Goal: Task Accomplishment & Management: Manage account settings

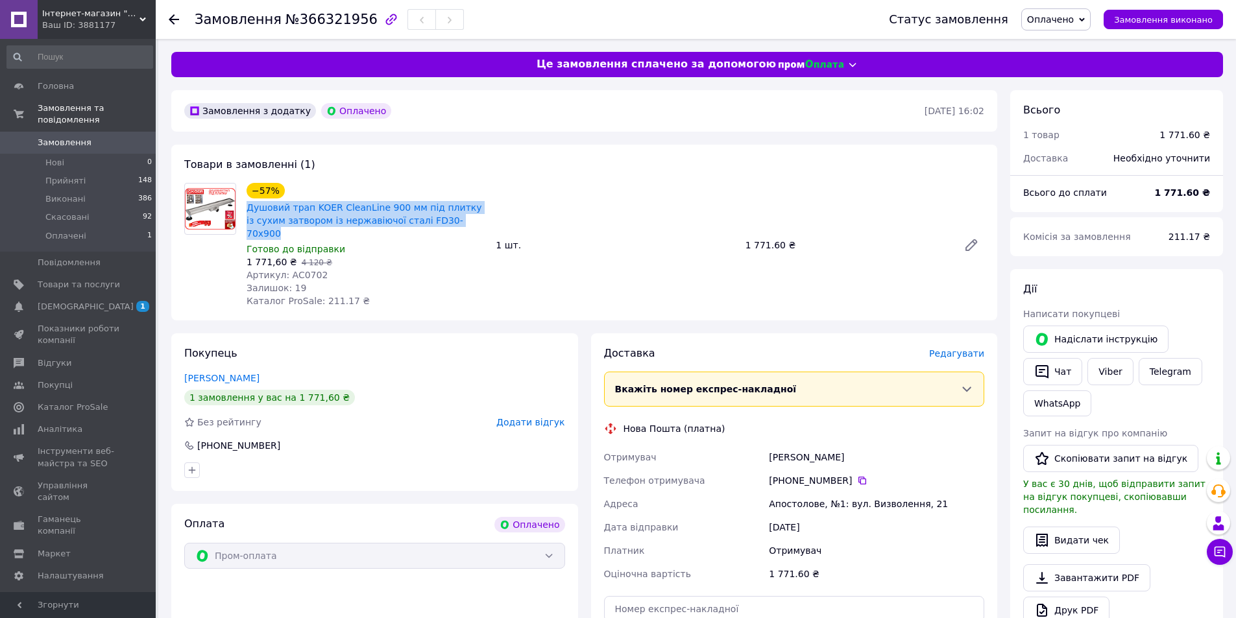
drag, startPoint x: 411, startPoint y: 220, endPoint x: 243, endPoint y: 212, distance: 168.9
click at [243, 212] on div "−57% Душовий трап KOER CleanLine 900 мм під плитку із сухим затвором із нержаві…" at bounding box center [365, 245] width 249 height 130
click at [306, 270] on span "Артикул: AC0702" at bounding box center [287, 275] width 81 height 10
copy span "AC0702"
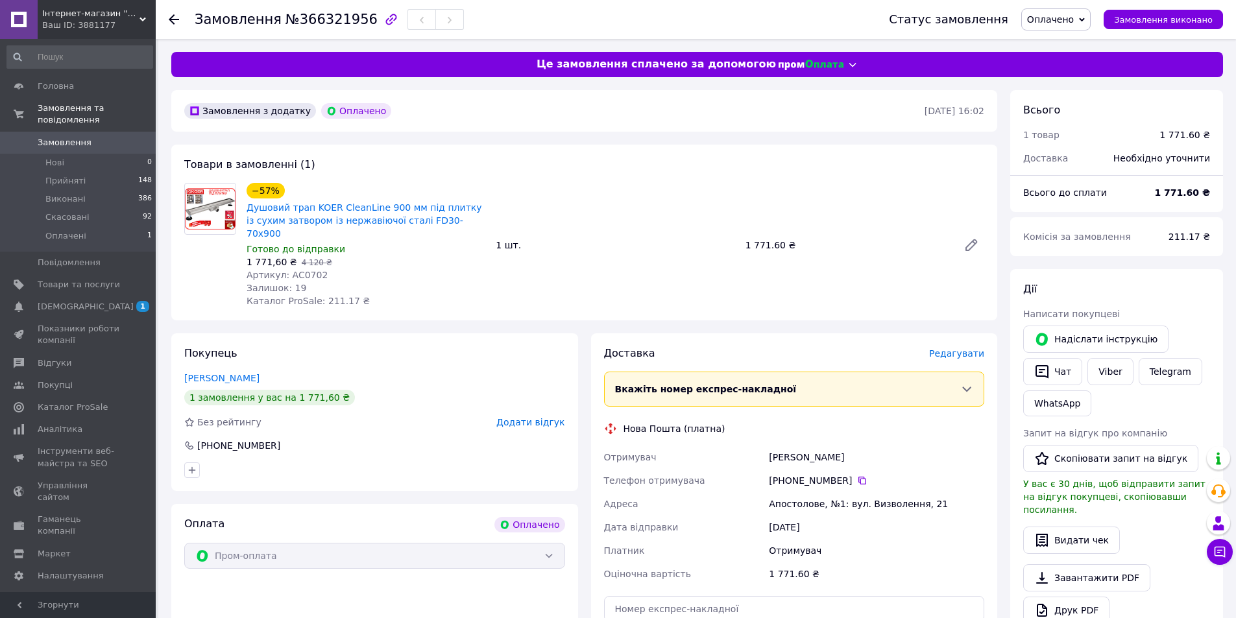
click at [594, 310] on div "Замовлення з додатку Оплачено 12.10.2025 • 16:02 Товари в замовленні (1) −57% Д…" at bounding box center [584, 536] width 839 height 893
click at [546, 317] on div "Замовлення з додатку Оплачено 12.10.2025 • 16:02 Товари в замовленні (1) −57% Д…" at bounding box center [584, 536] width 839 height 893
click at [789, 446] on div "Мирончук Антон" at bounding box center [876, 457] width 221 height 23
copy div "Мирончук"
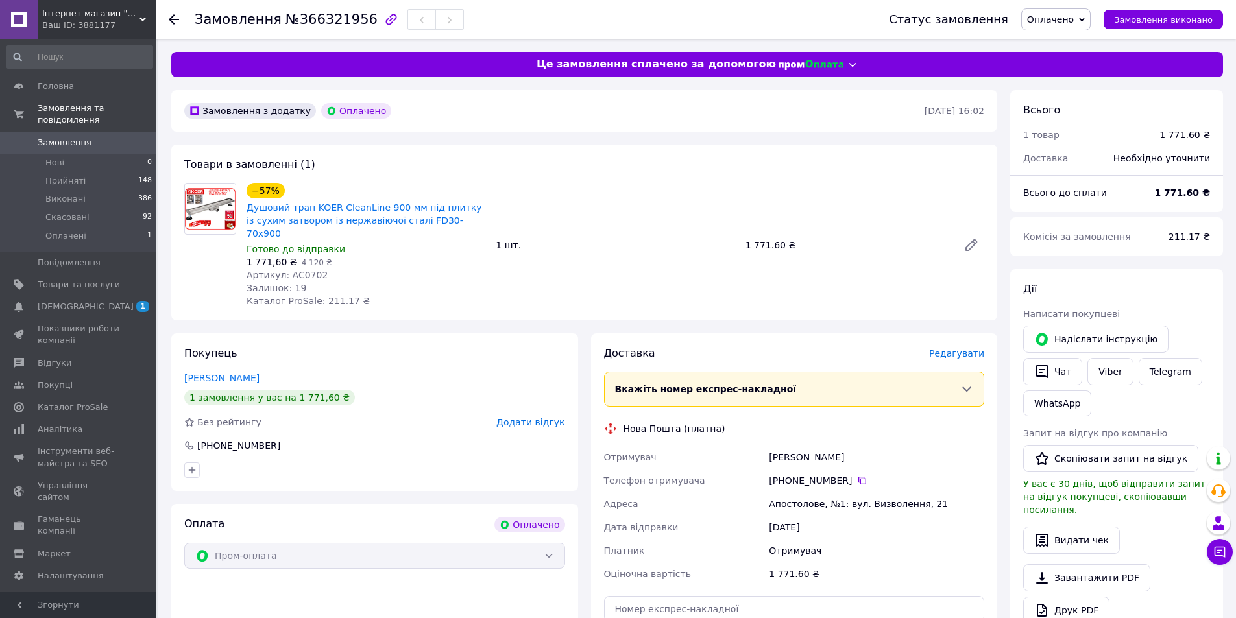
click at [830, 448] on div "Мирончук Антон" at bounding box center [876, 457] width 221 height 23
copy div "Антон"
drag, startPoint x: 843, startPoint y: 470, endPoint x: 794, endPoint y: 470, distance: 48.7
click at [794, 474] on div "[PHONE_NUMBER]" at bounding box center [876, 480] width 215 height 13
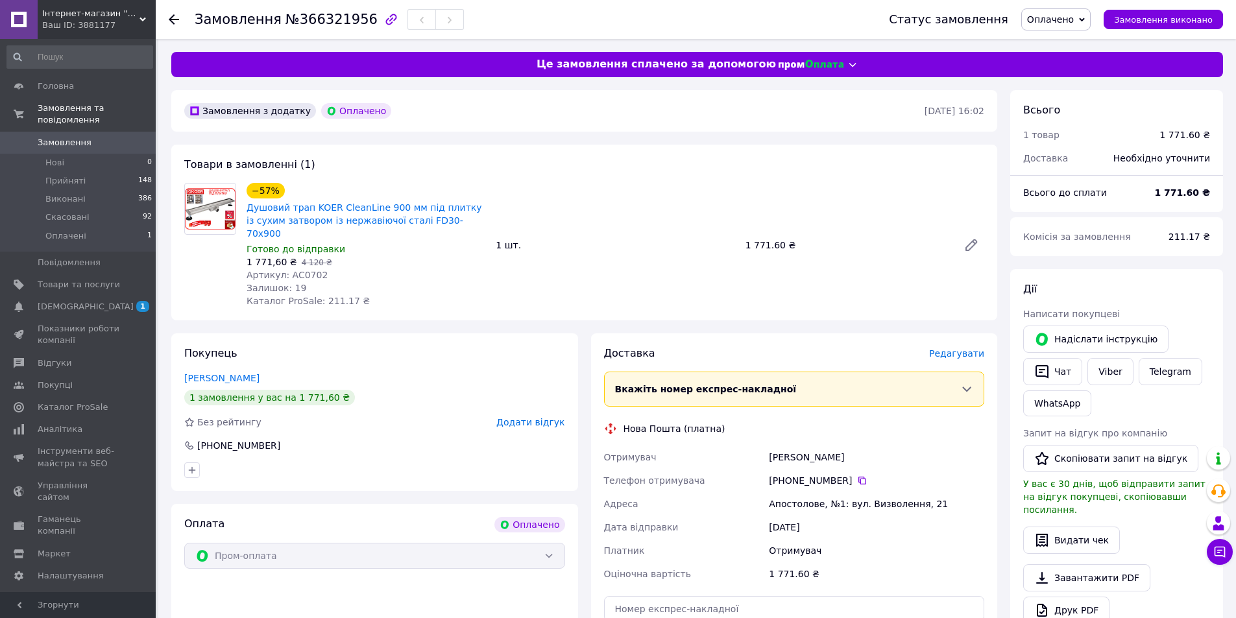
copy div "68 338 21 68"
click at [790, 494] on div "Апостолове, №1: вул. Визволення, 21" at bounding box center [876, 503] width 221 height 23
copy div "Апостолове"
click at [171, 19] on use at bounding box center [174, 19] width 10 height 10
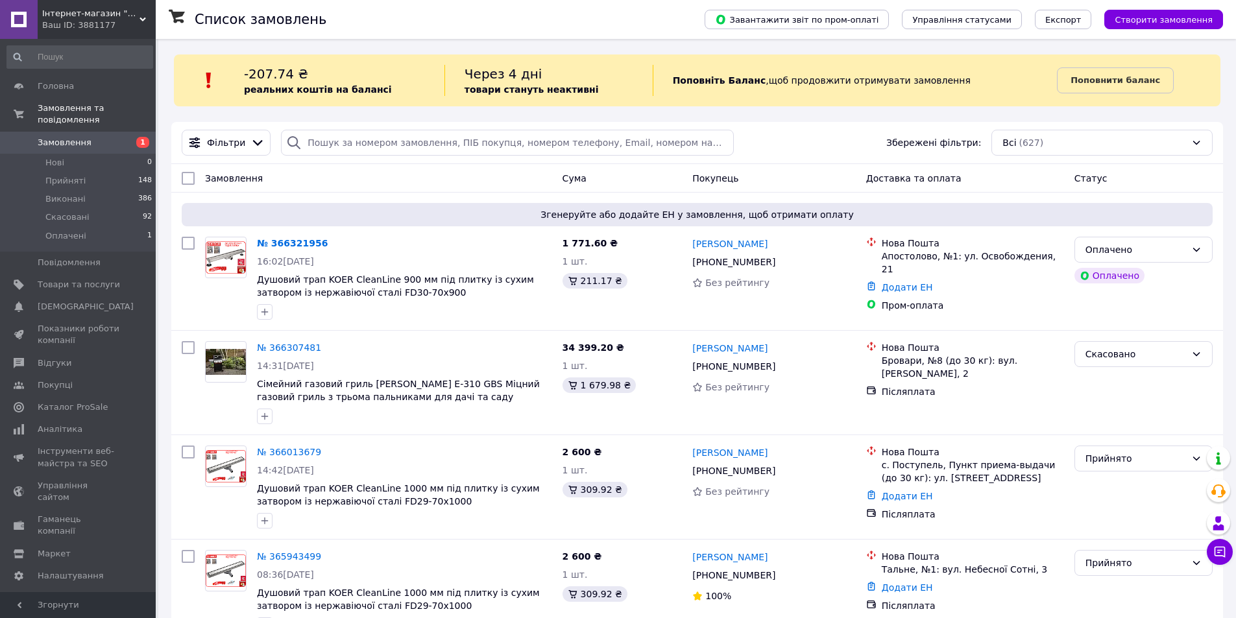
drag, startPoint x: 666, startPoint y: 299, endPoint x: 1228, endPoint y: 246, distance: 564.4
click at [674, 302] on div "1 771.60 ₴ 1 шт. 211.17 ₴" at bounding box center [622, 278] width 130 height 93
click at [1198, 248] on icon at bounding box center [1196, 250] width 10 height 10
click at [1150, 274] on li "Прийнято" at bounding box center [1143, 278] width 137 height 23
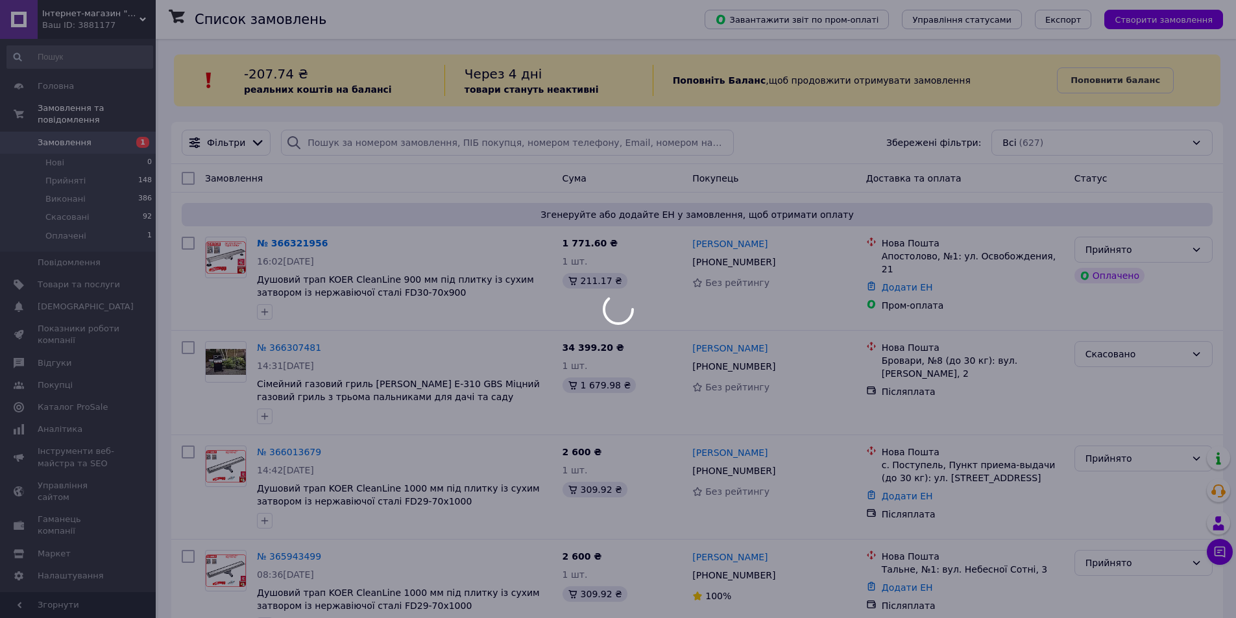
click at [677, 518] on div at bounding box center [618, 309] width 1236 height 618
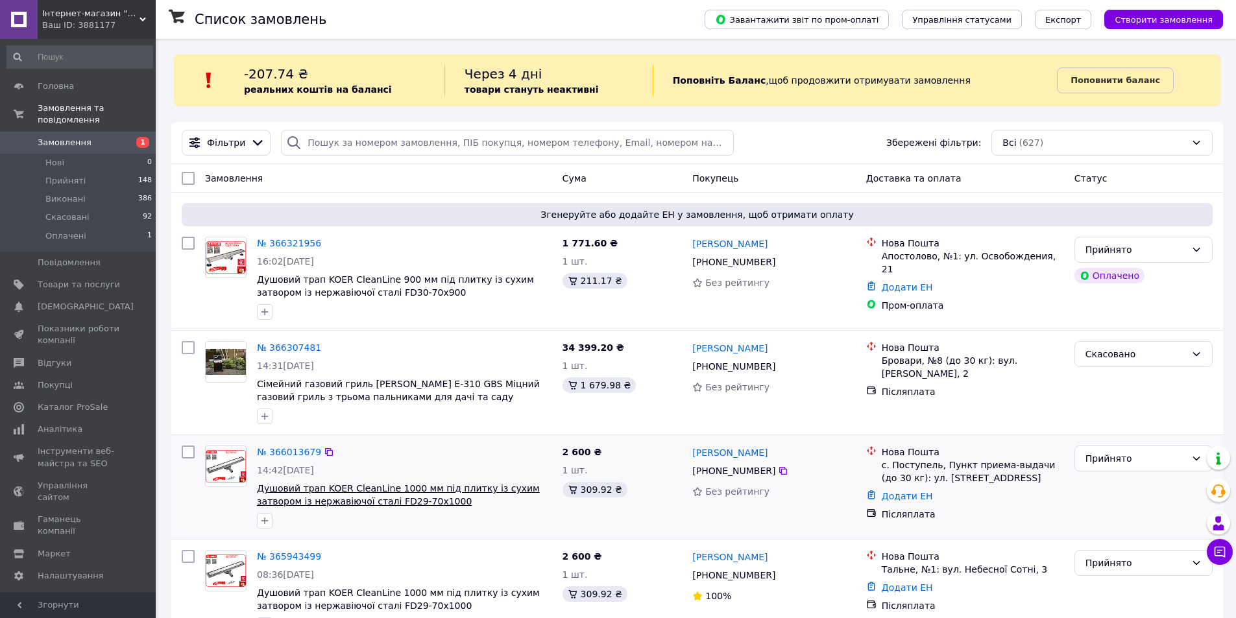
click at [295, 485] on span "Душовий трап KOER CleanLine 1000 мм під плитку із сухим затвором із нержавіючої…" at bounding box center [398, 494] width 283 height 23
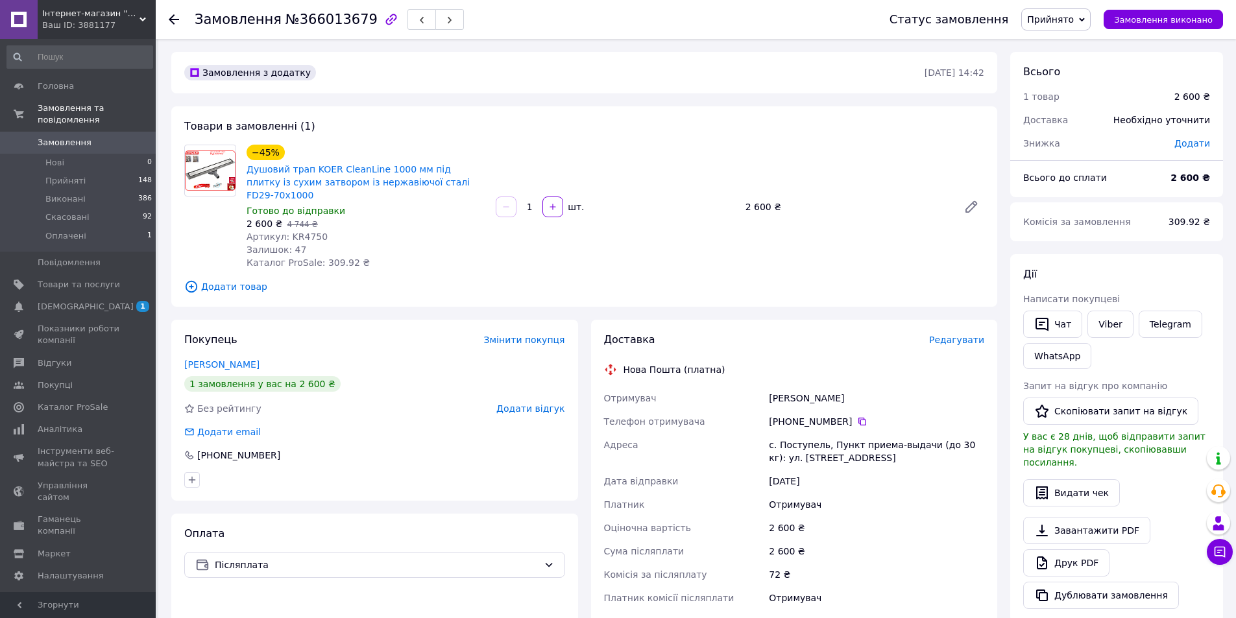
click at [455, 280] on span "Додати товар" at bounding box center [584, 287] width 800 height 14
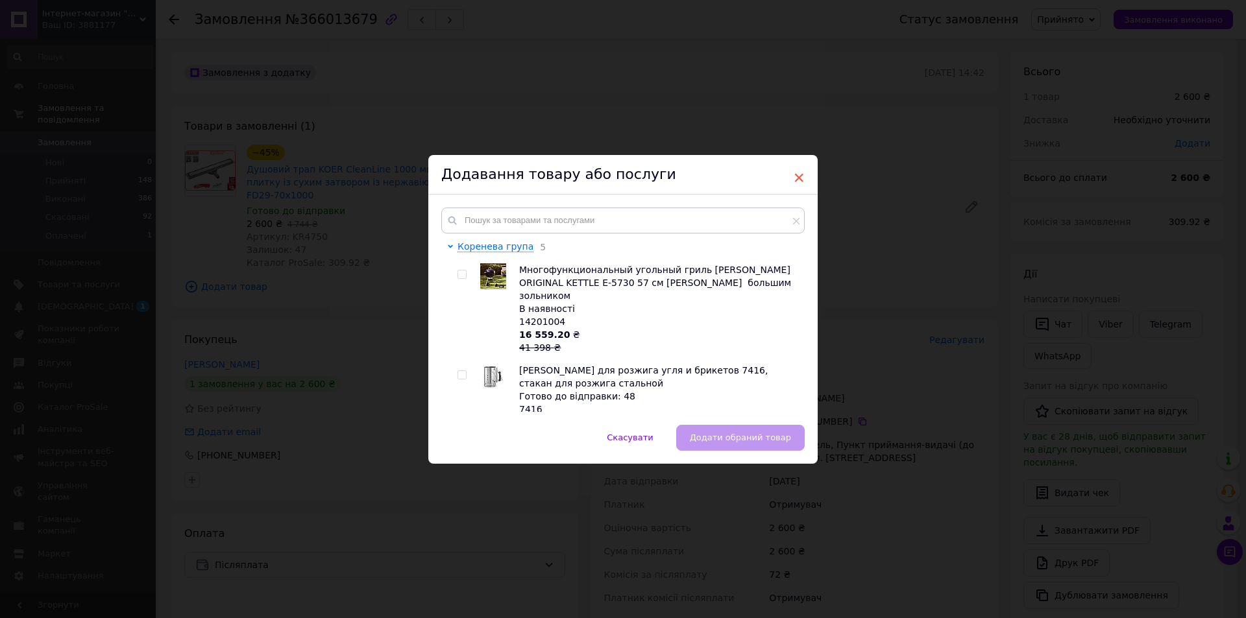
click at [795, 179] on span "×" at bounding box center [799, 178] width 12 height 22
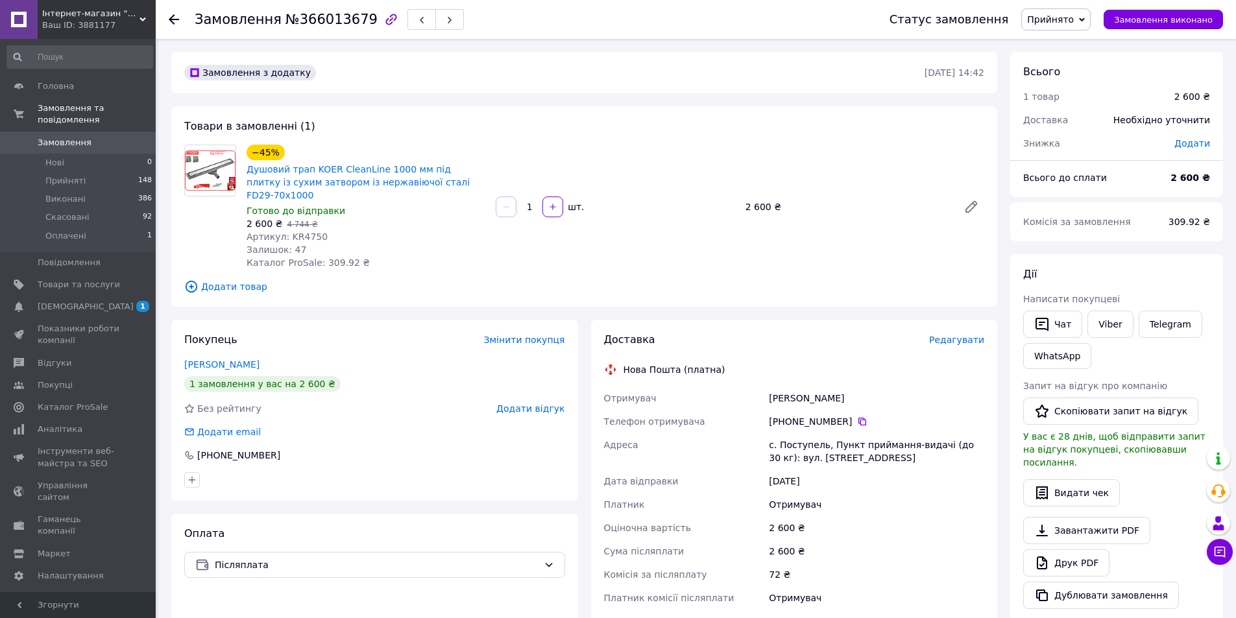
click at [452, 243] on div "Залишок: 47" at bounding box center [366, 249] width 239 height 13
click at [304, 232] on span "Артикул: KR4750" at bounding box center [287, 237] width 81 height 10
copy span "KR4750"
click at [577, 306] on div "Замовлення з додатку 10.10.2025 • 14:42 Товари в замовленні (1) −45% Душовий тр…" at bounding box center [584, 491] width 839 height 879
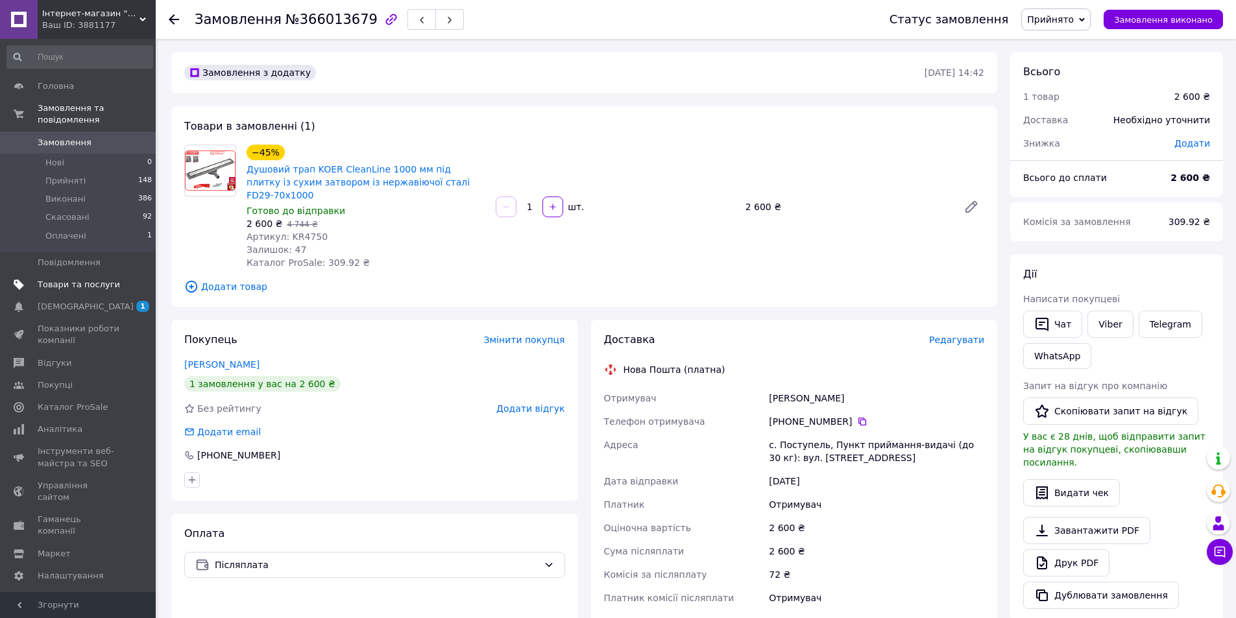
click at [77, 279] on span "Товари та послуги" at bounding box center [79, 285] width 82 height 12
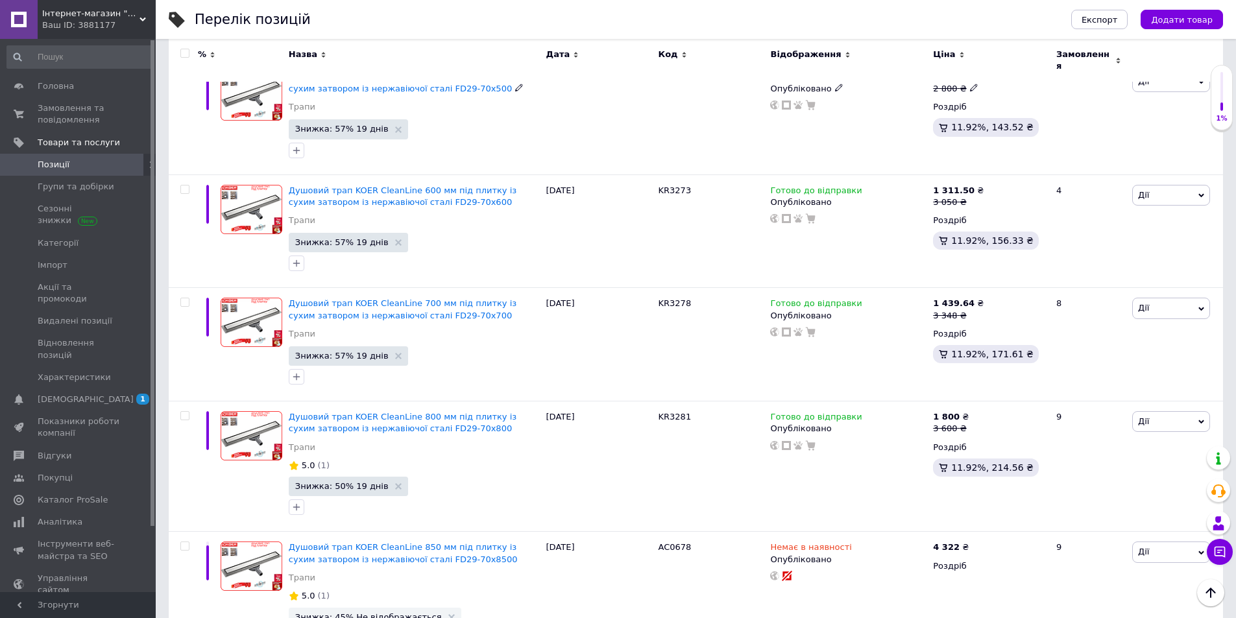
scroll to position [9083, 0]
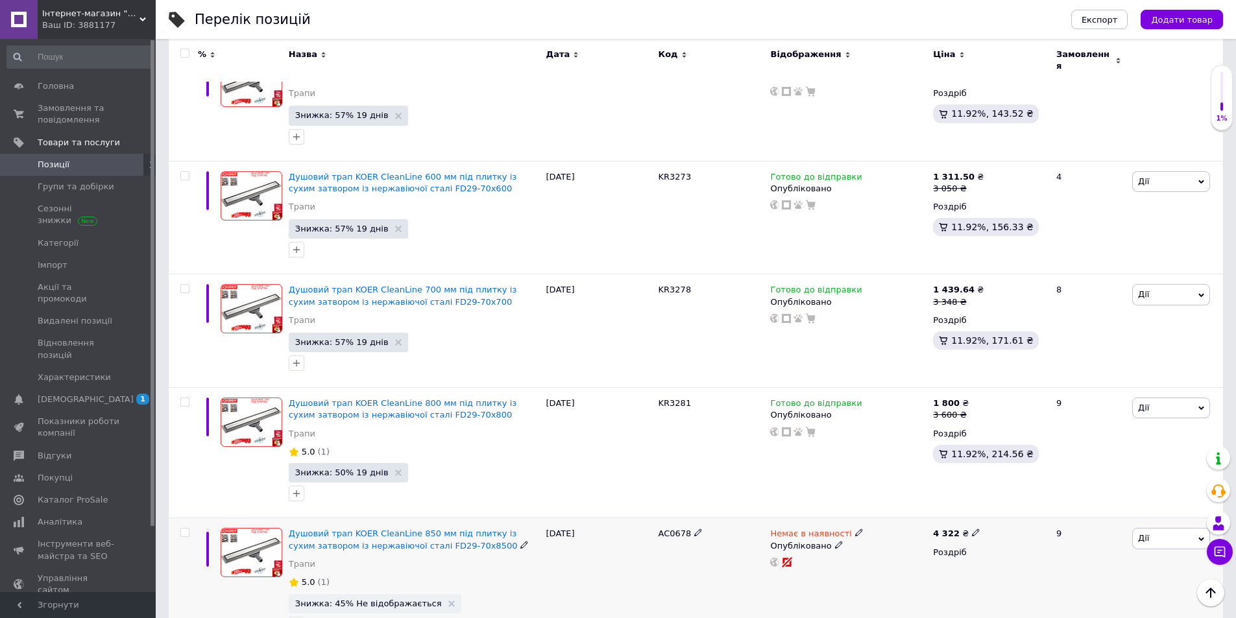
click at [672, 529] on span "AC0678" at bounding box center [675, 534] width 33 height 10
copy span "AC0678"
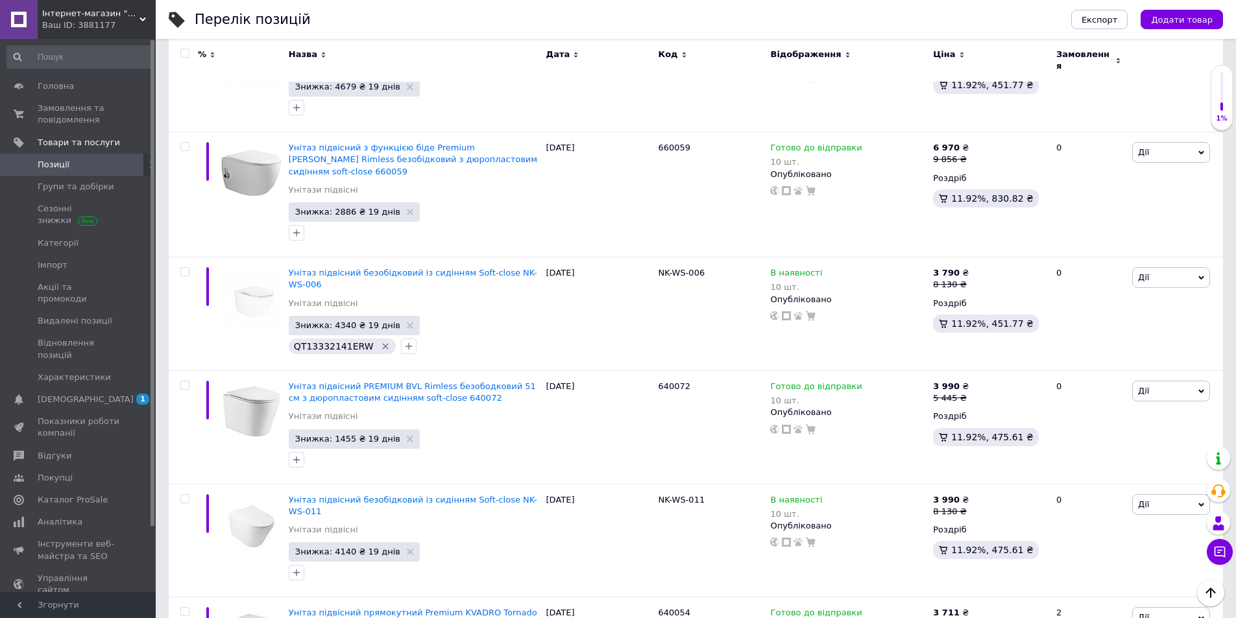
scroll to position [11994, 0]
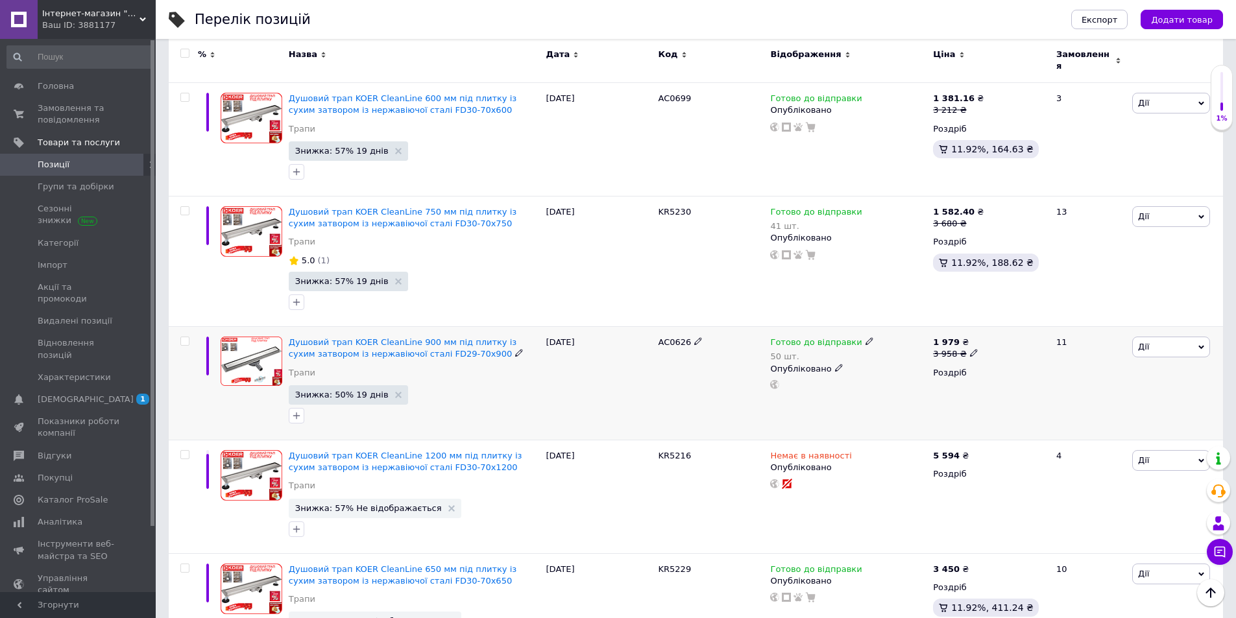
scroll to position [1492, 0]
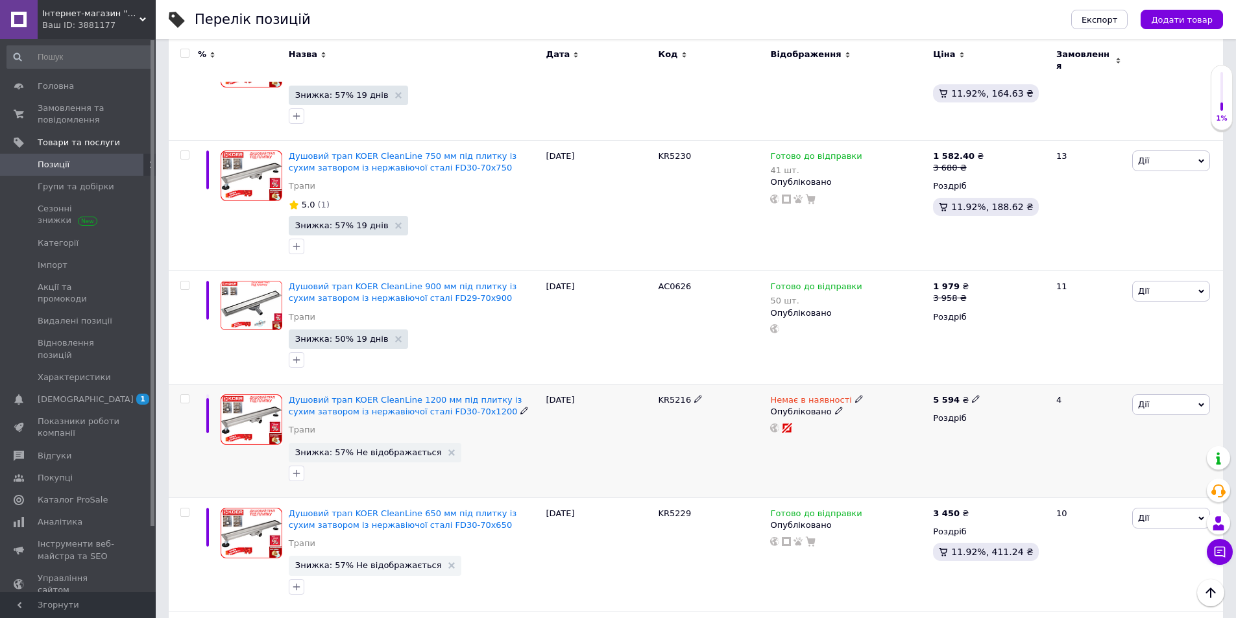
click at [855, 395] on icon at bounding box center [859, 399] width 8 height 8
click at [918, 437] on li "Готово до відправки" at bounding box center [926, 446] width 123 height 18
click at [902, 432] on input at bounding box center [913, 445] width 99 height 26
type input "100"
click at [654, 387] on div "Душовий трап KOER CleanLine 1200 мм під плитку із сухим затвором із нержавіючої…" at bounding box center [696, 442] width 1054 height 114
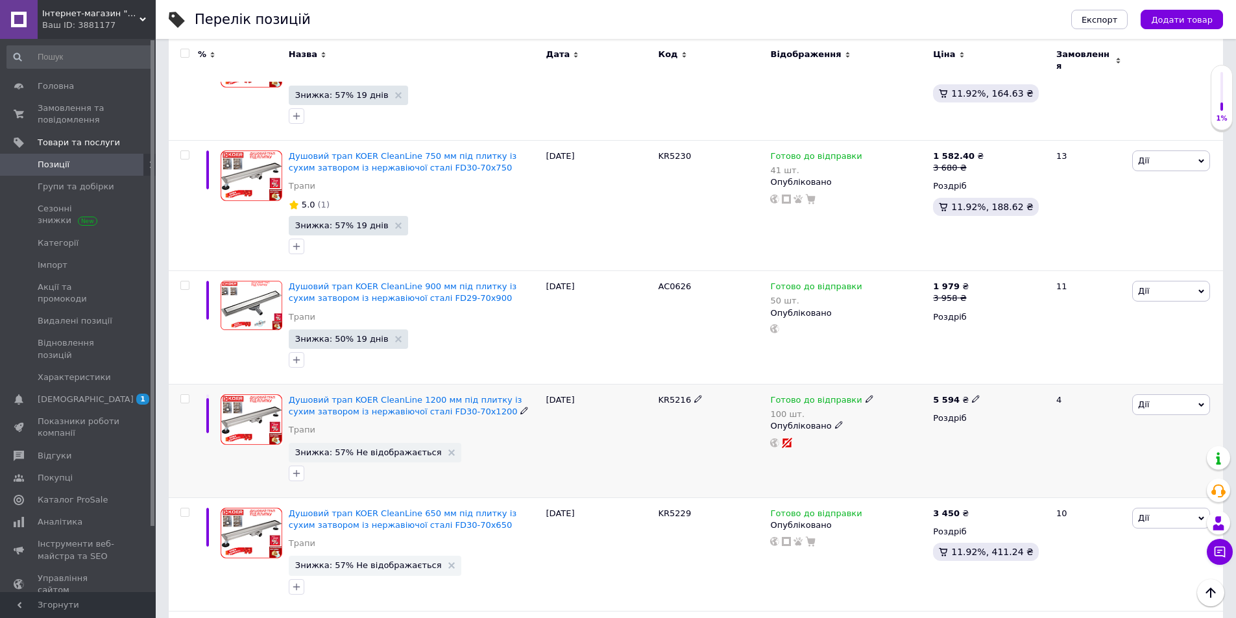
click at [653, 405] on div "09.08.2025" at bounding box center [599, 442] width 112 height 114
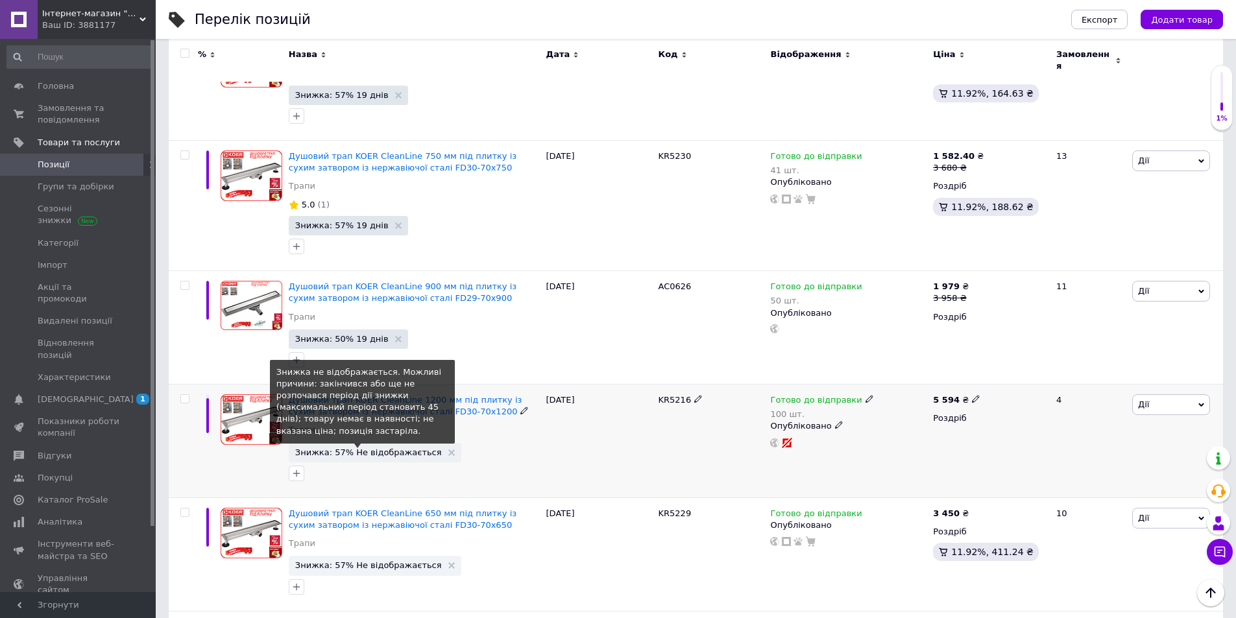
click at [346, 448] on span "Знижка: 57% Не відображається" at bounding box center [368, 452] width 147 height 8
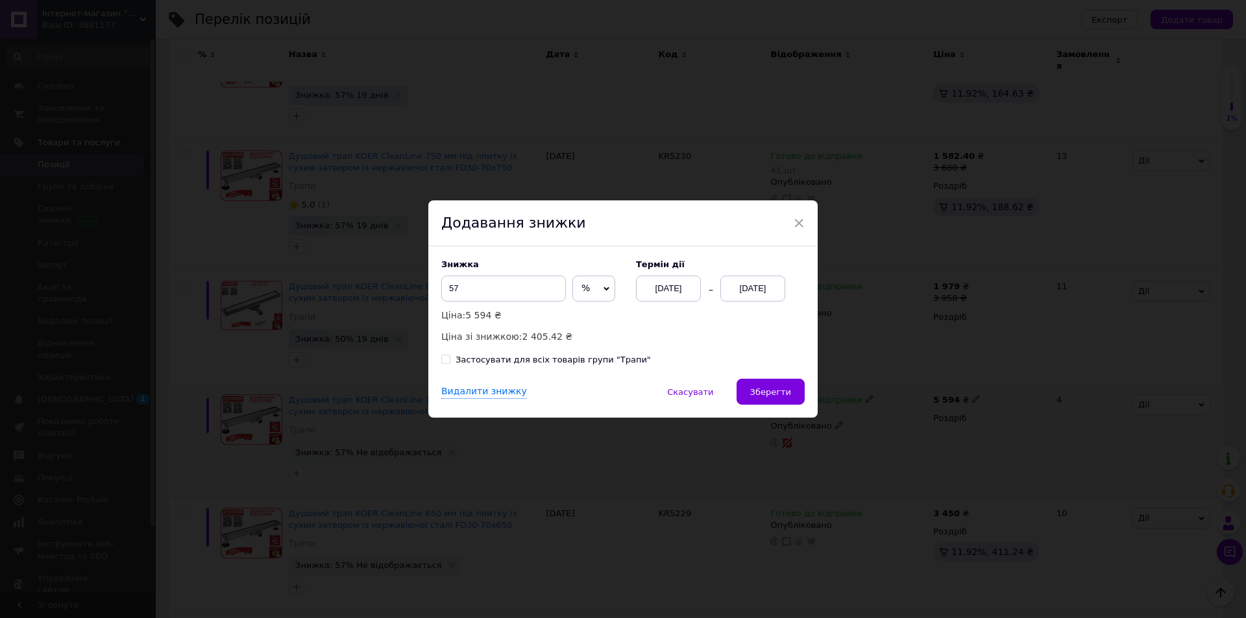
click at [742, 291] on div "12.10.2025" at bounding box center [752, 289] width 65 height 26
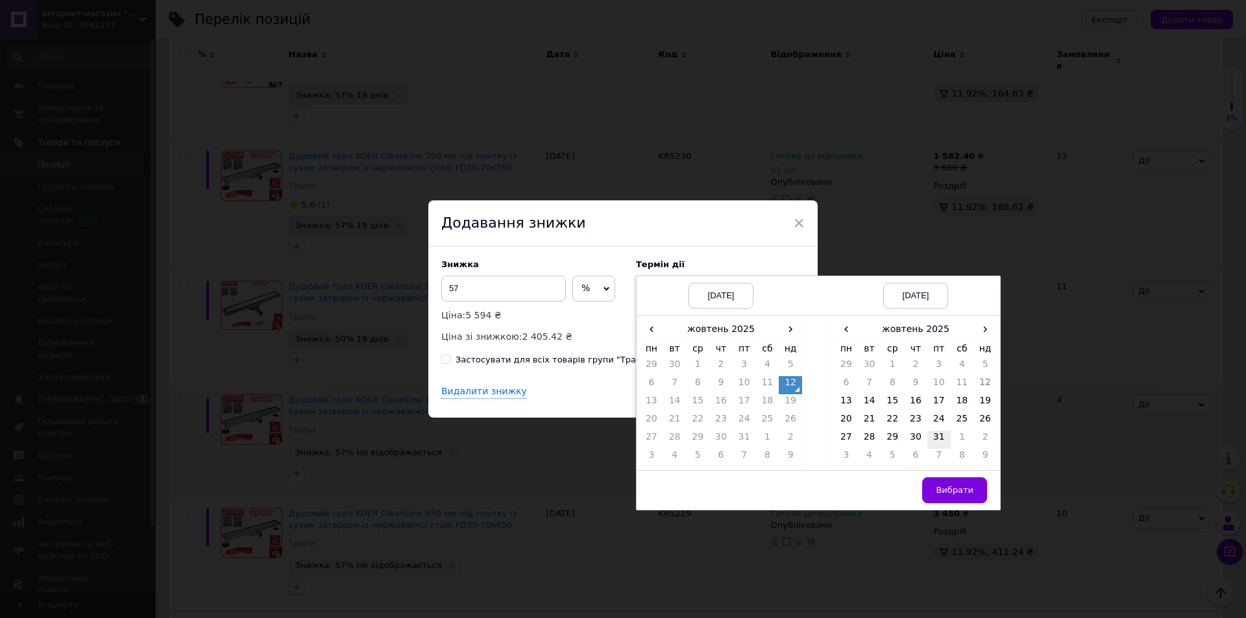
click at [938, 442] on td "31" at bounding box center [938, 440] width 23 height 18
click at [947, 492] on span "Вибрати" at bounding box center [955, 490] width 38 height 10
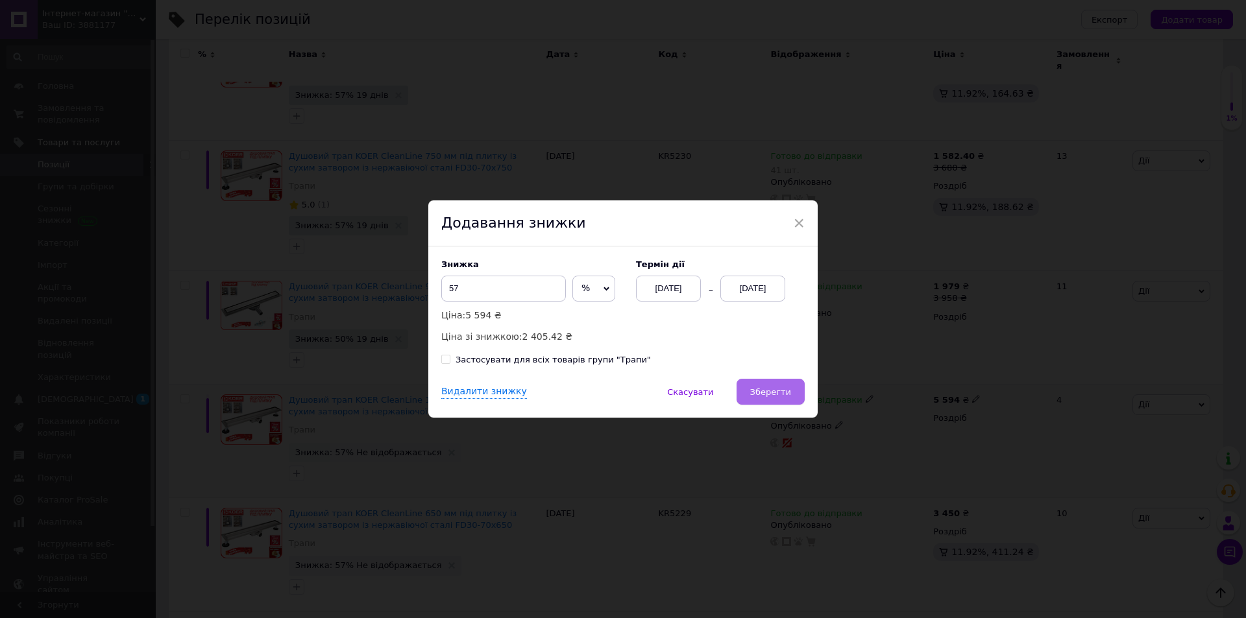
drag, startPoint x: 771, startPoint y: 397, endPoint x: 647, endPoint y: 413, distance: 124.3
click at [771, 396] on span "Зберегти" at bounding box center [770, 392] width 41 height 10
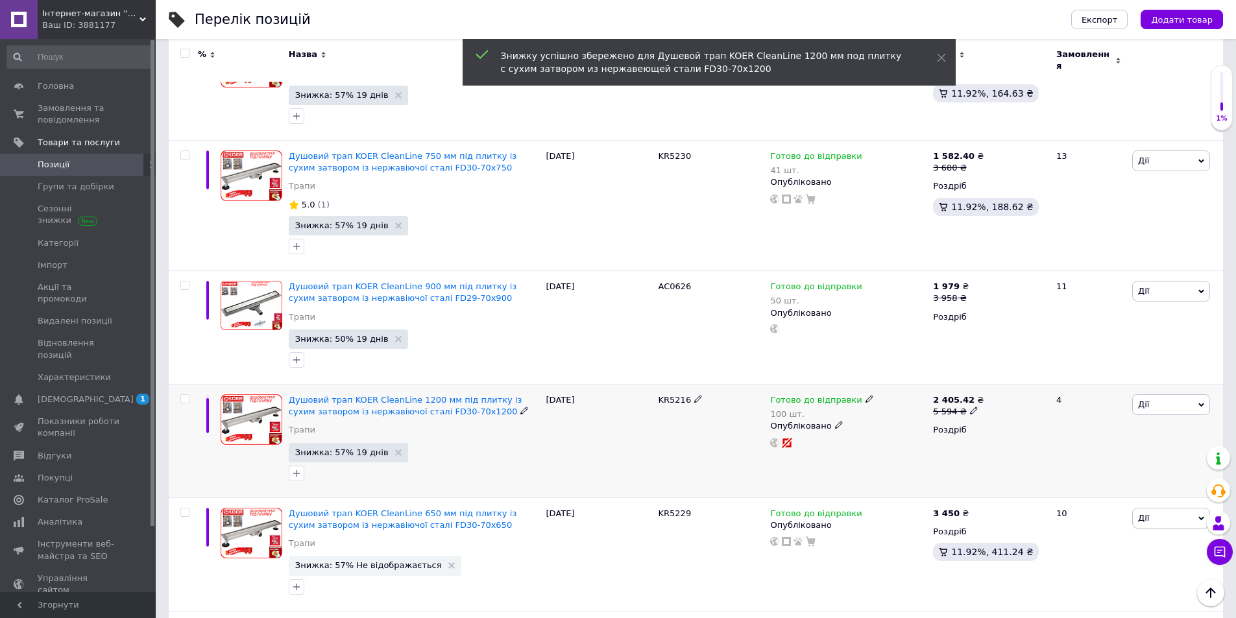
click at [494, 463] on div at bounding box center [414, 473] width 256 height 21
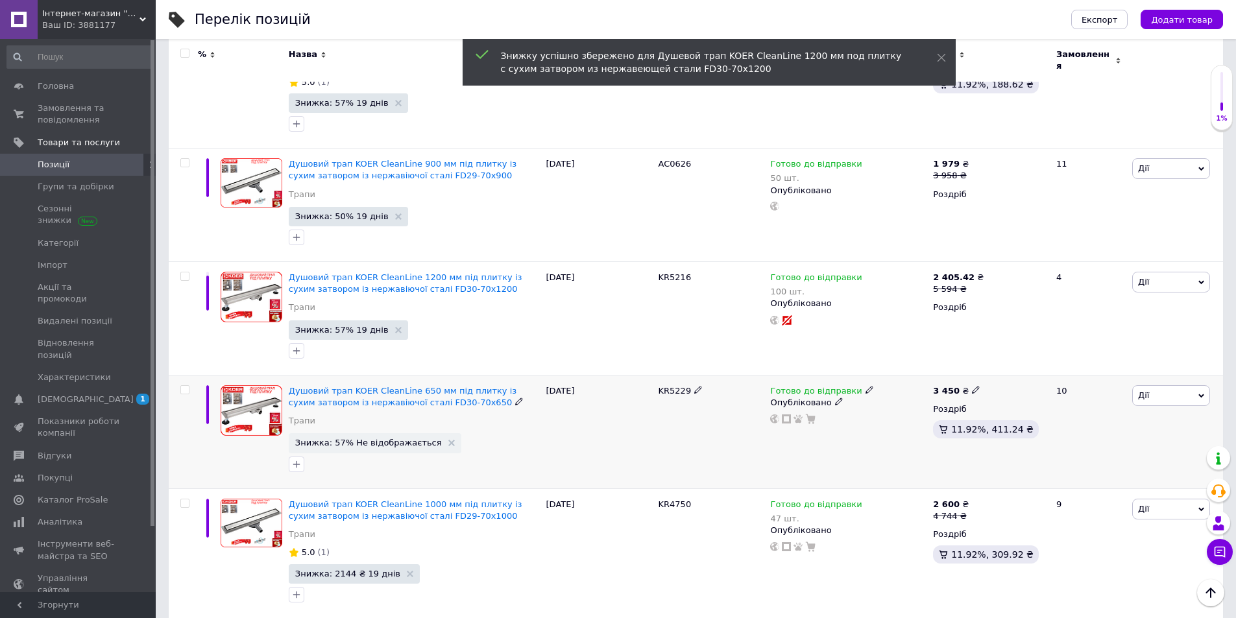
scroll to position [1622, 0]
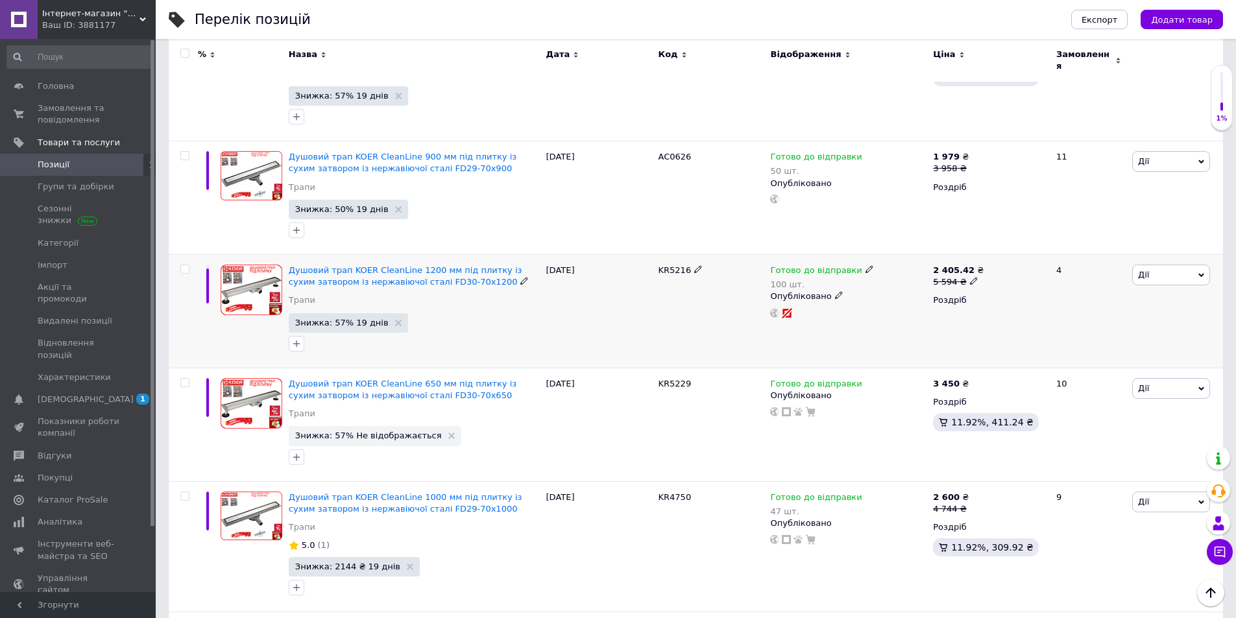
click at [673, 265] on span "KR5216" at bounding box center [675, 270] width 33 height 10
copy span "KR5216"
click at [970, 278] on use at bounding box center [973, 281] width 7 height 7
click at [1015, 248] on input "5594" at bounding box center [1035, 261] width 99 height 26
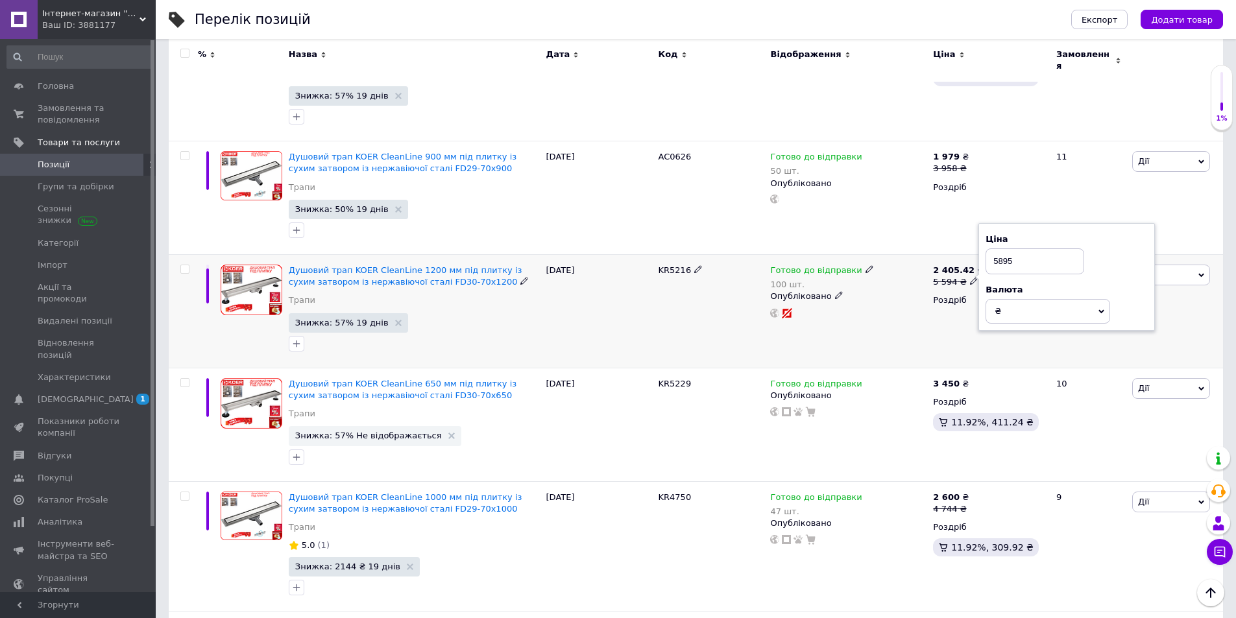
type input "5895"
click at [853, 302] on div "Готово до відправки 100 шт. Опубліковано" at bounding box center [848, 312] width 163 height 114
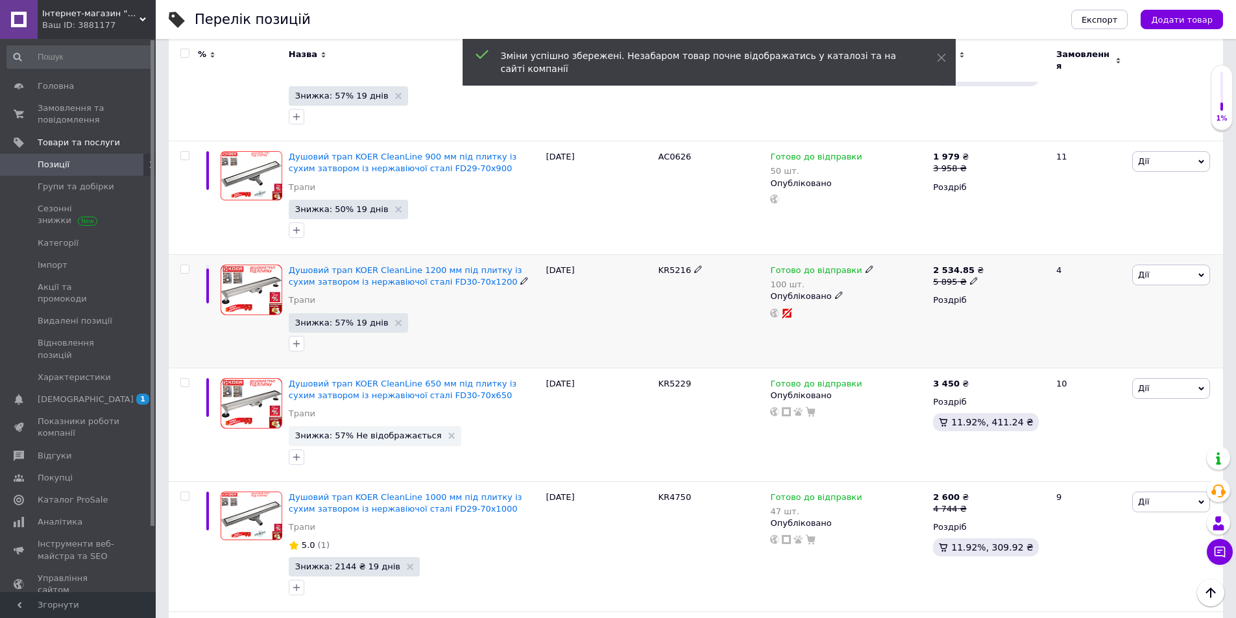
click at [994, 298] on div "2 534.85 ₴ 5 895 ₴ Роздріб" at bounding box center [989, 312] width 119 height 114
click at [970, 277] on icon at bounding box center [974, 281] width 8 height 8
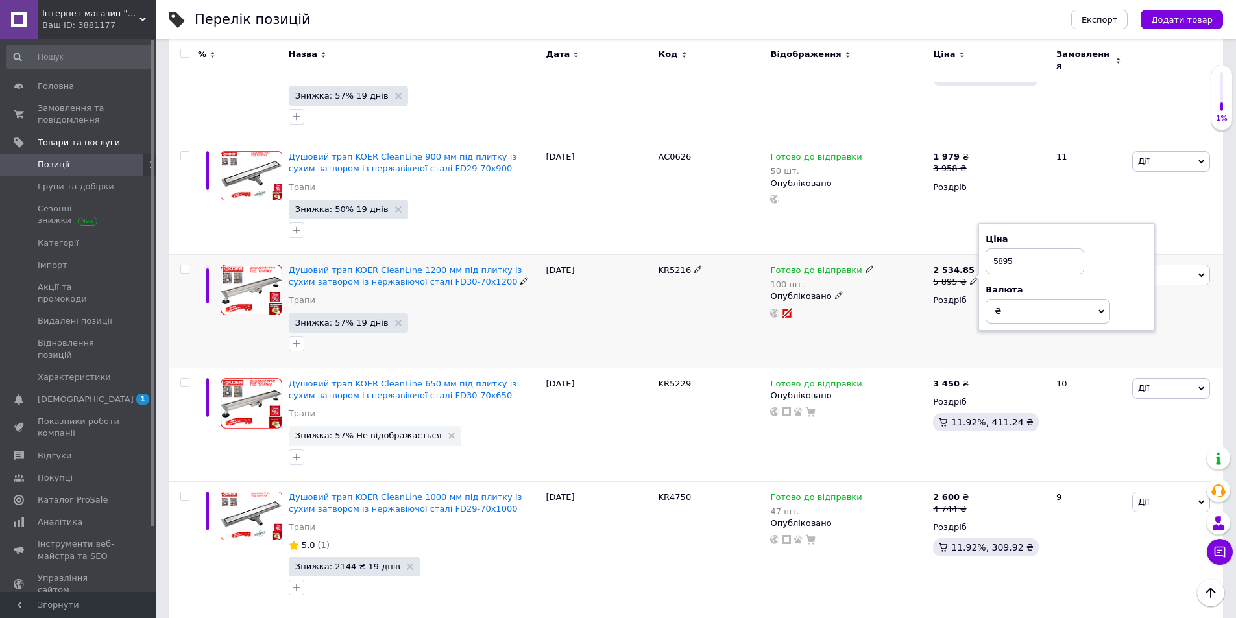
click at [1002, 248] on input "5895" at bounding box center [1035, 261] width 99 height 26
type input "2953"
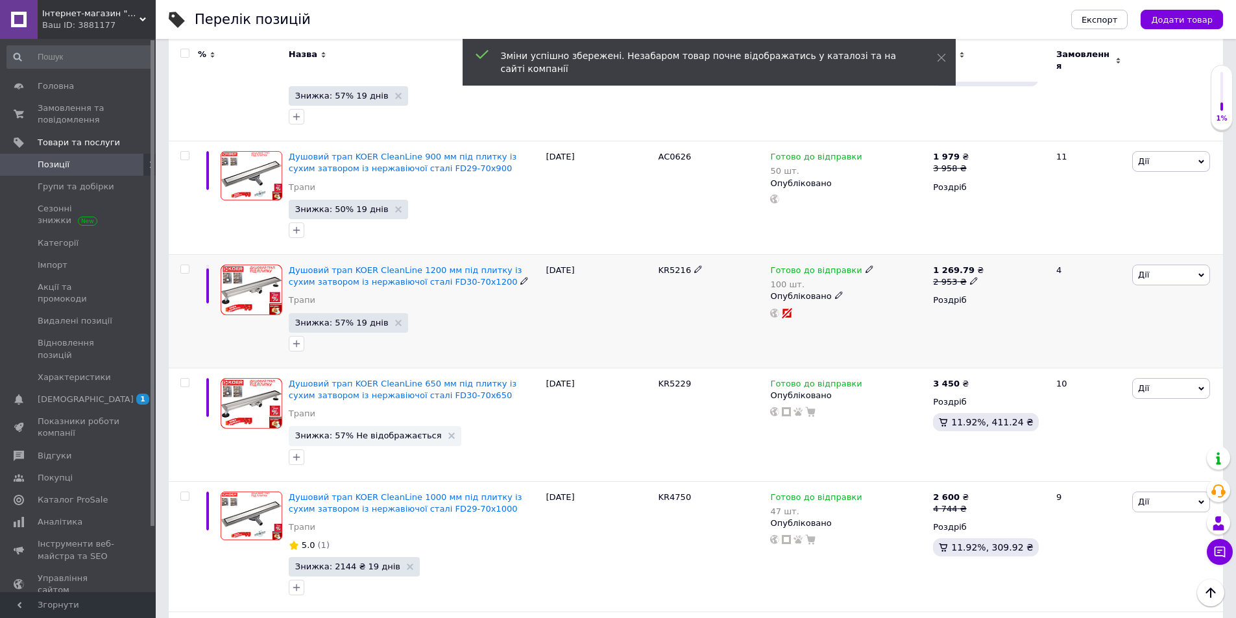
click at [881, 308] on div at bounding box center [848, 313] width 159 height 10
click at [970, 277] on icon at bounding box center [974, 281] width 8 height 8
click at [1004, 248] on input "2953" at bounding box center [1035, 261] width 99 height 26
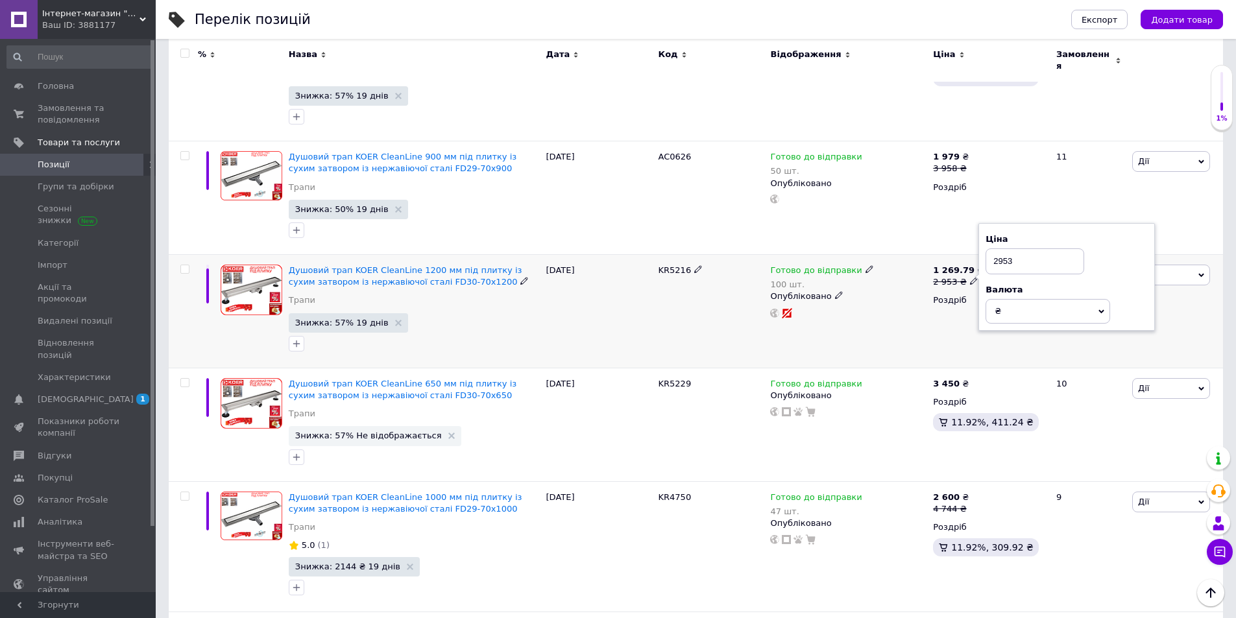
click at [1004, 248] on input "2953" at bounding box center [1035, 261] width 99 height 26
type input "5923"
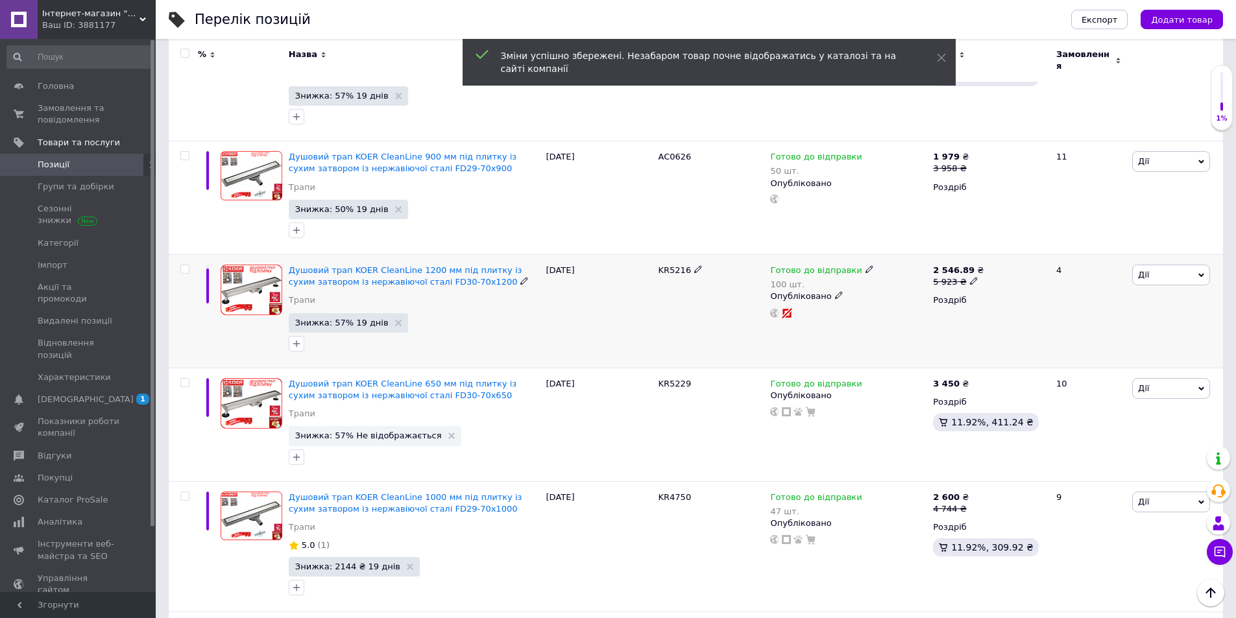
click at [873, 305] on div "Готово до відправки 100 шт. Опубліковано" at bounding box center [848, 312] width 163 height 114
click at [970, 277] on icon at bounding box center [974, 281] width 8 height 8
click at [1000, 248] on input "5923" at bounding box center [1035, 261] width 99 height 26
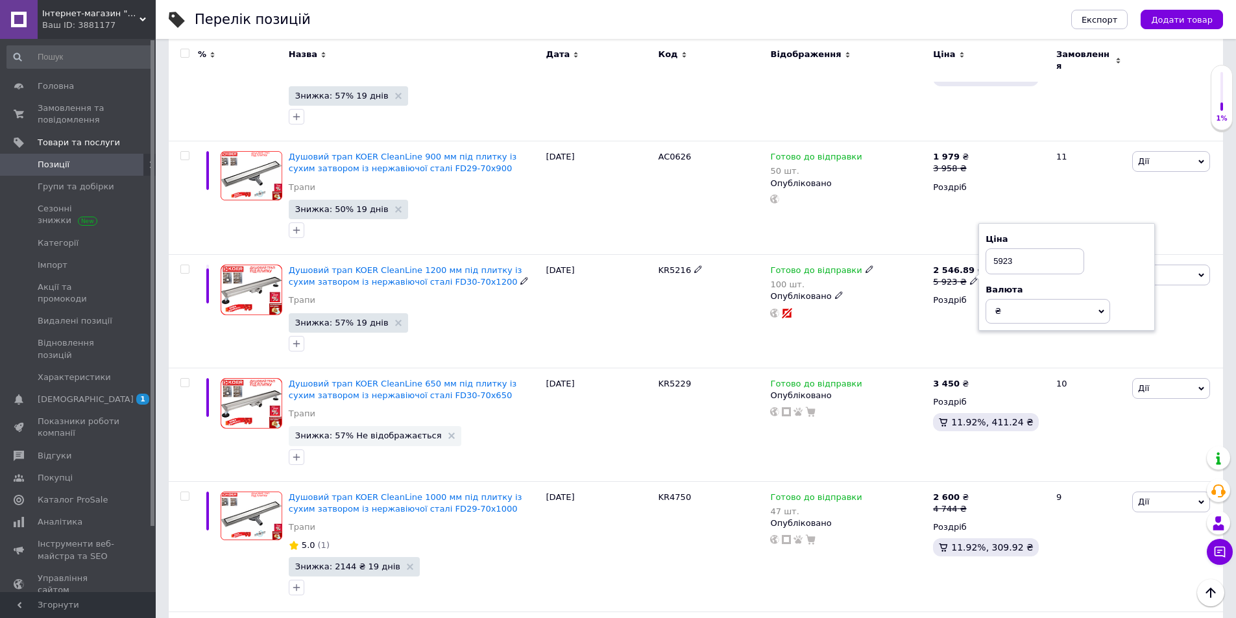
click at [1000, 248] on input "5923" at bounding box center [1035, 261] width 99 height 26
click at [899, 296] on div "Готово до відправки 100 шт. Опубліковано" at bounding box center [848, 312] width 163 height 114
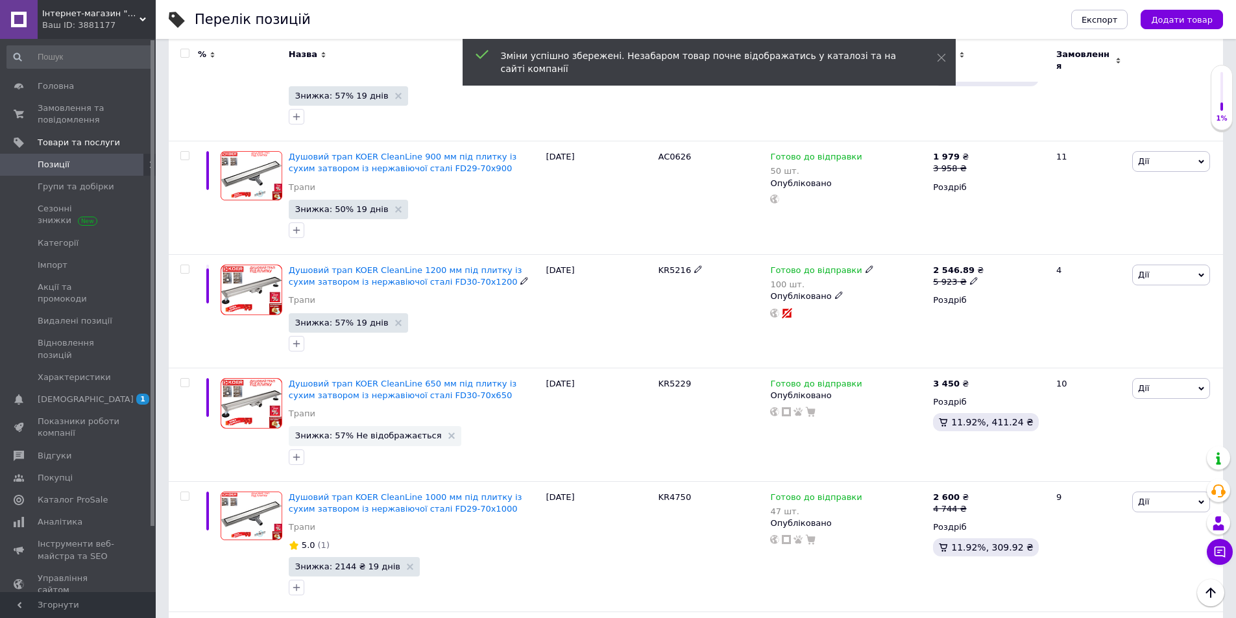
click at [889, 302] on div "Готово до відправки 100 шт. Опубліковано" at bounding box center [848, 312] width 163 height 114
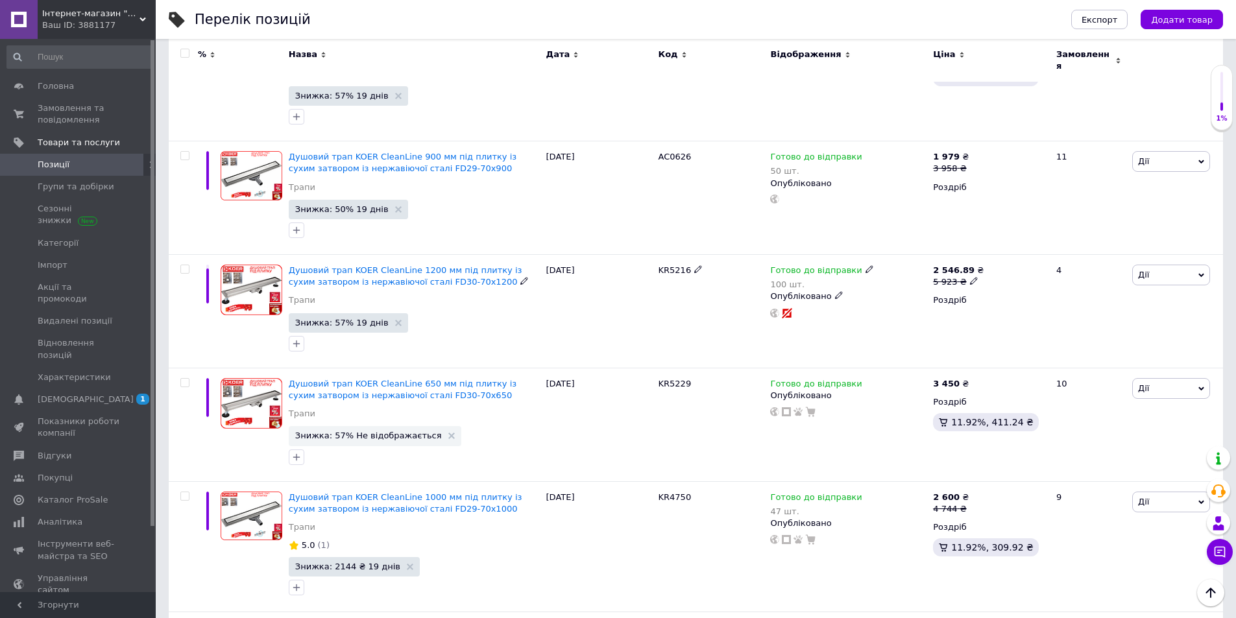
click at [673, 302] on div "KR5216" at bounding box center [711, 312] width 112 height 114
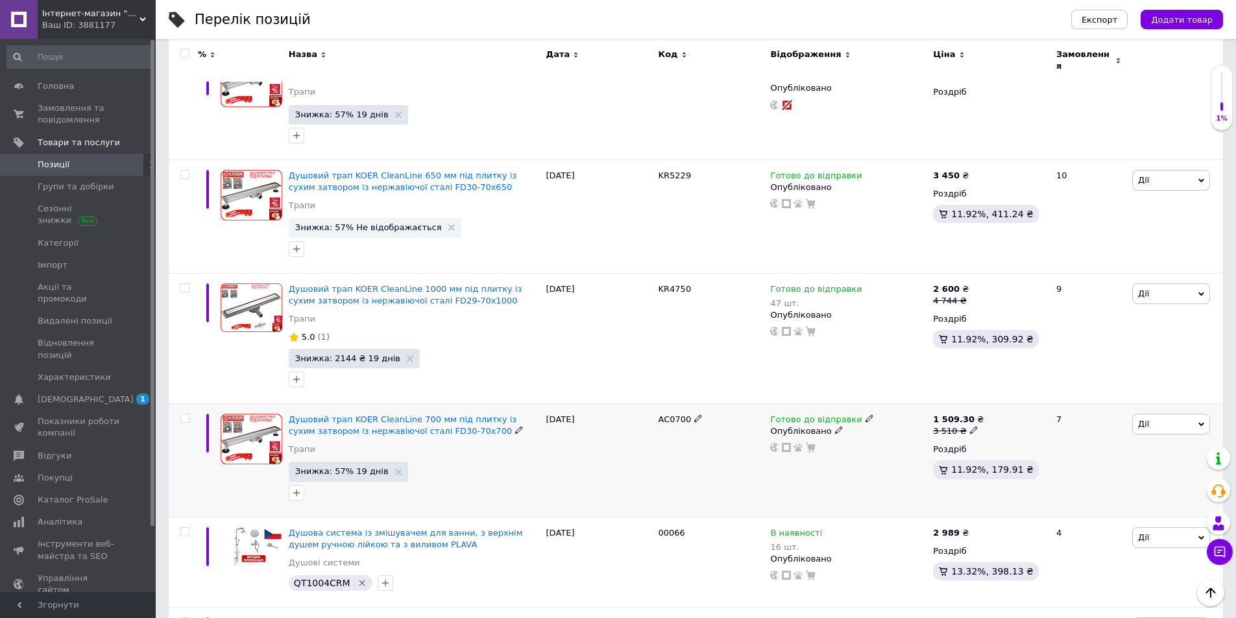
scroll to position [1752, 0]
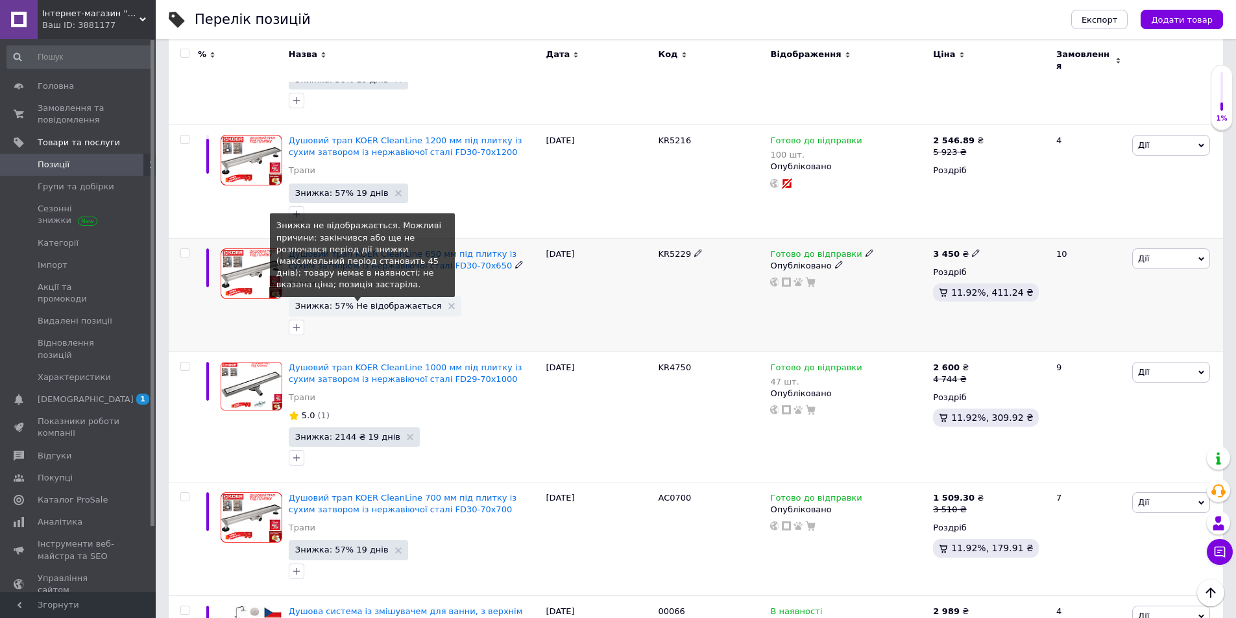
click at [348, 302] on span "Знижка: 57% Не відображається" at bounding box center [368, 306] width 147 height 8
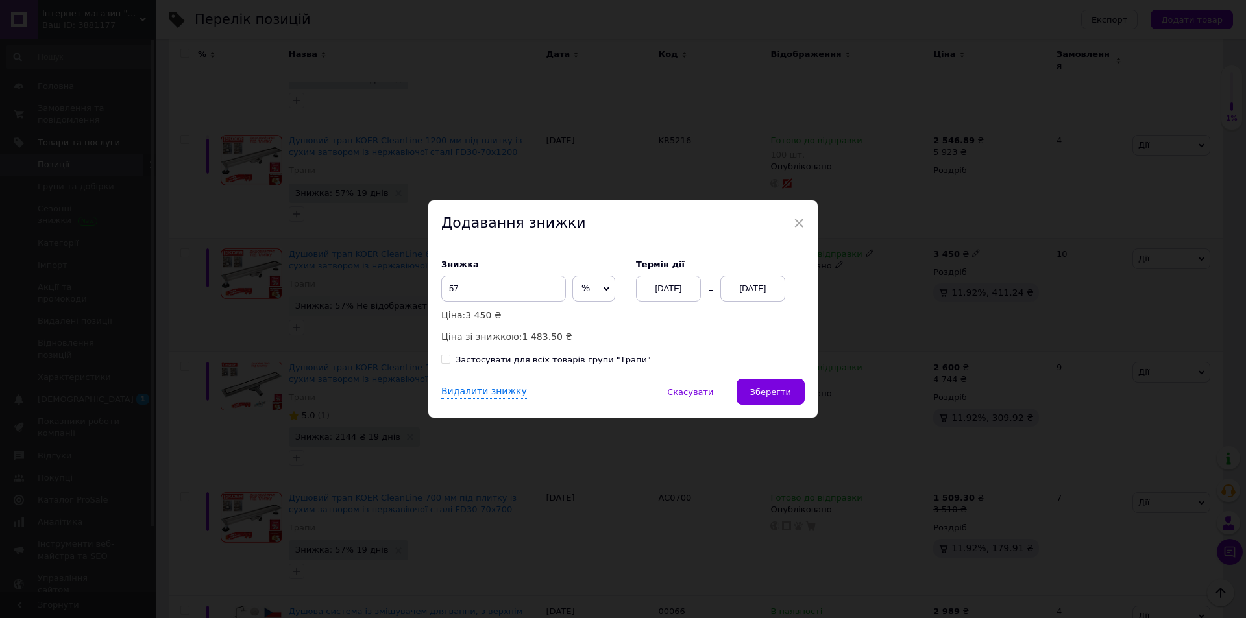
click at [750, 281] on div "12.10.2025" at bounding box center [752, 289] width 65 height 26
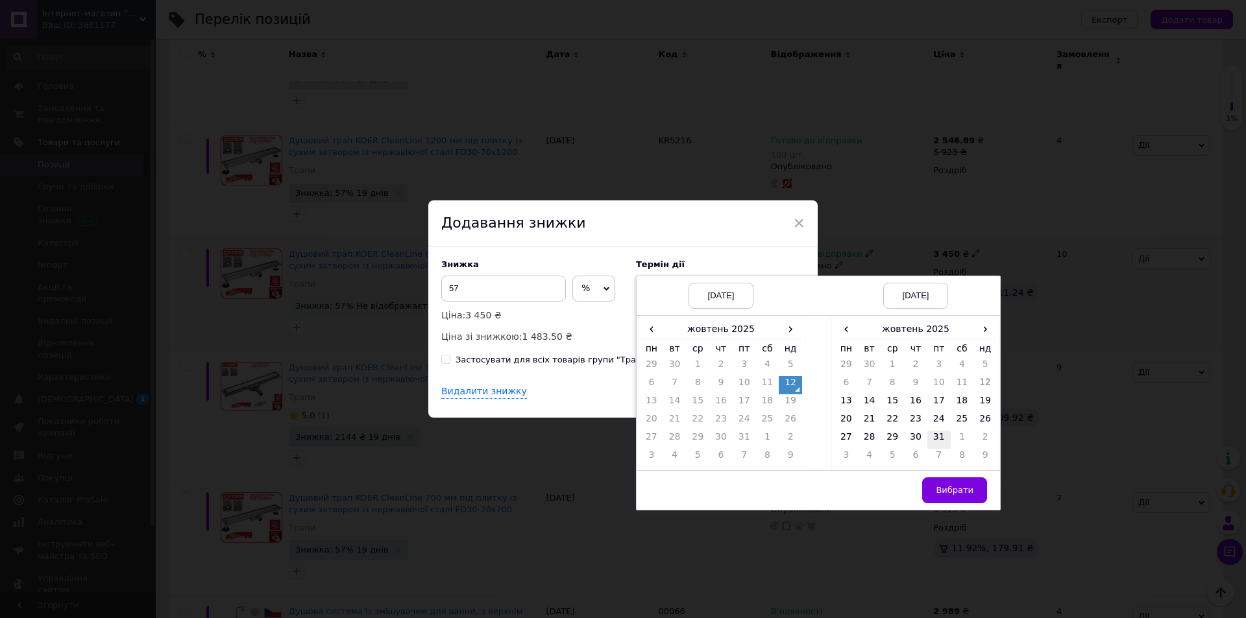
click at [947, 441] on td "31" at bounding box center [938, 440] width 23 height 18
click at [945, 500] on button "Вибрати" at bounding box center [954, 491] width 65 height 26
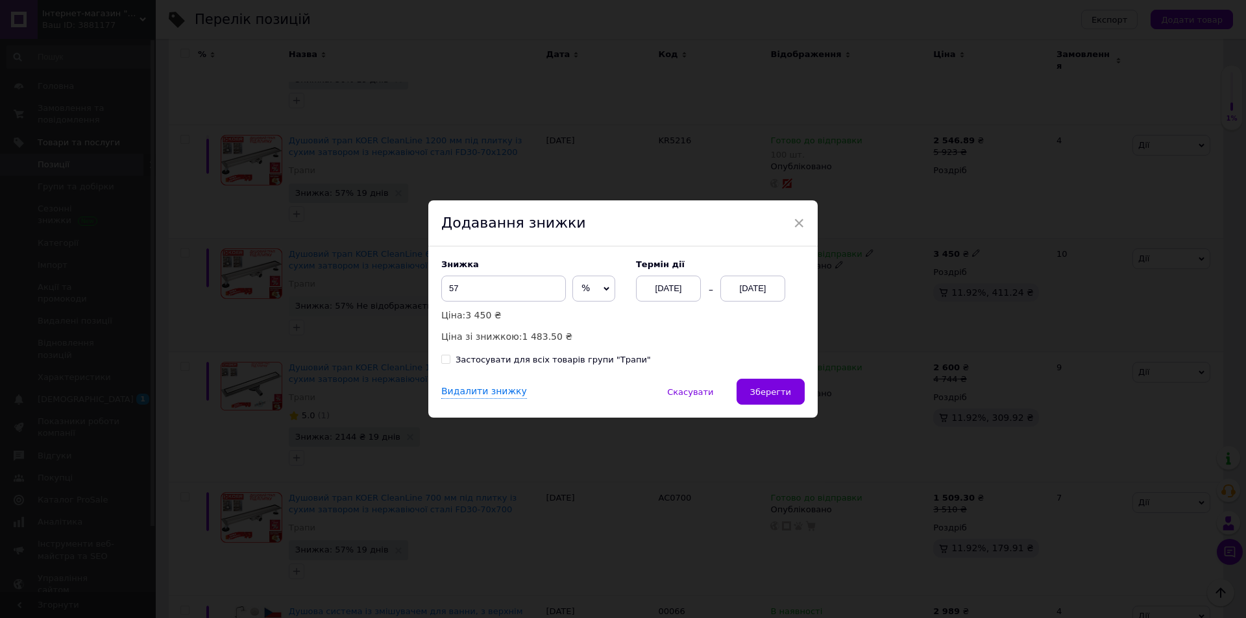
click at [780, 409] on div "Видалити знижку   Скасувати   Зберегти" at bounding box center [622, 398] width 389 height 39
click at [770, 397] on span "Зберегти" at bounding box center [770, 392] width 41 height 10
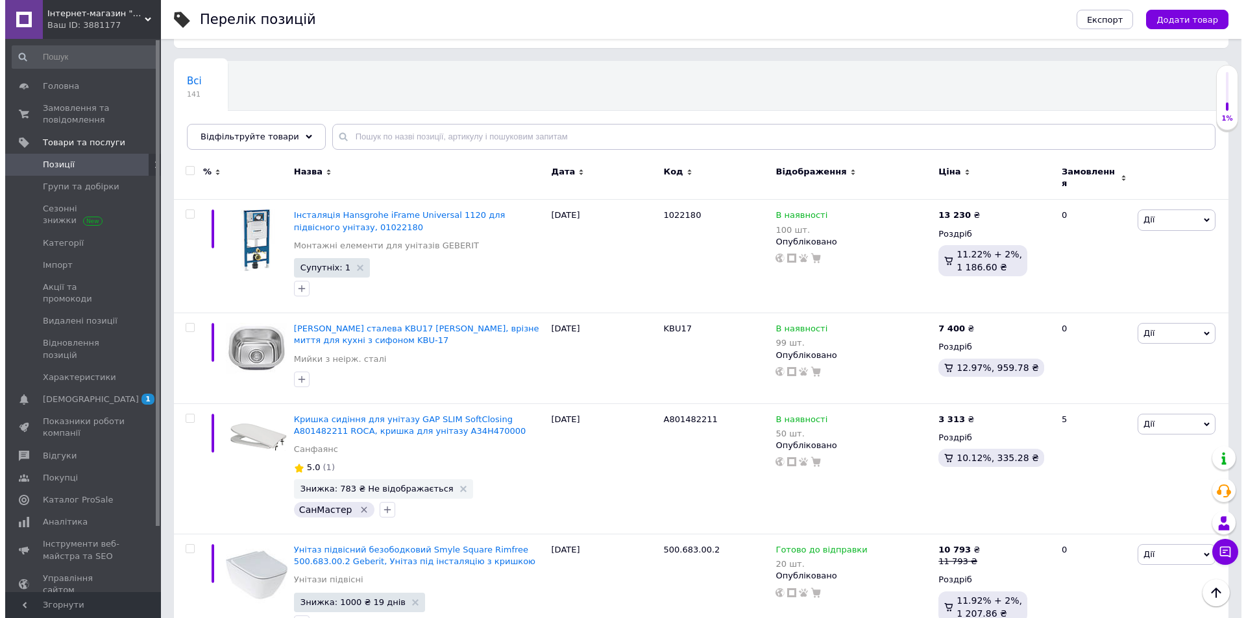
scroll to position [0, 0]
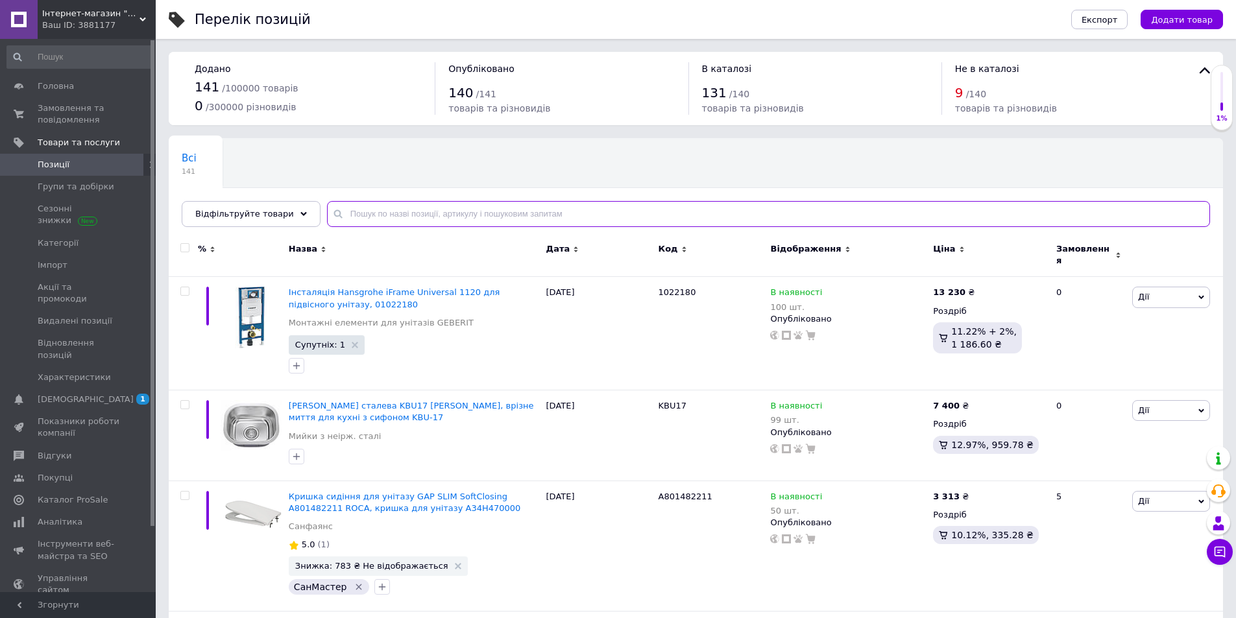
click at [411, 210] on input "text" at bounding box center [768, 214] width 883 height 26
paste input "AC0703"
type input "AC0703"
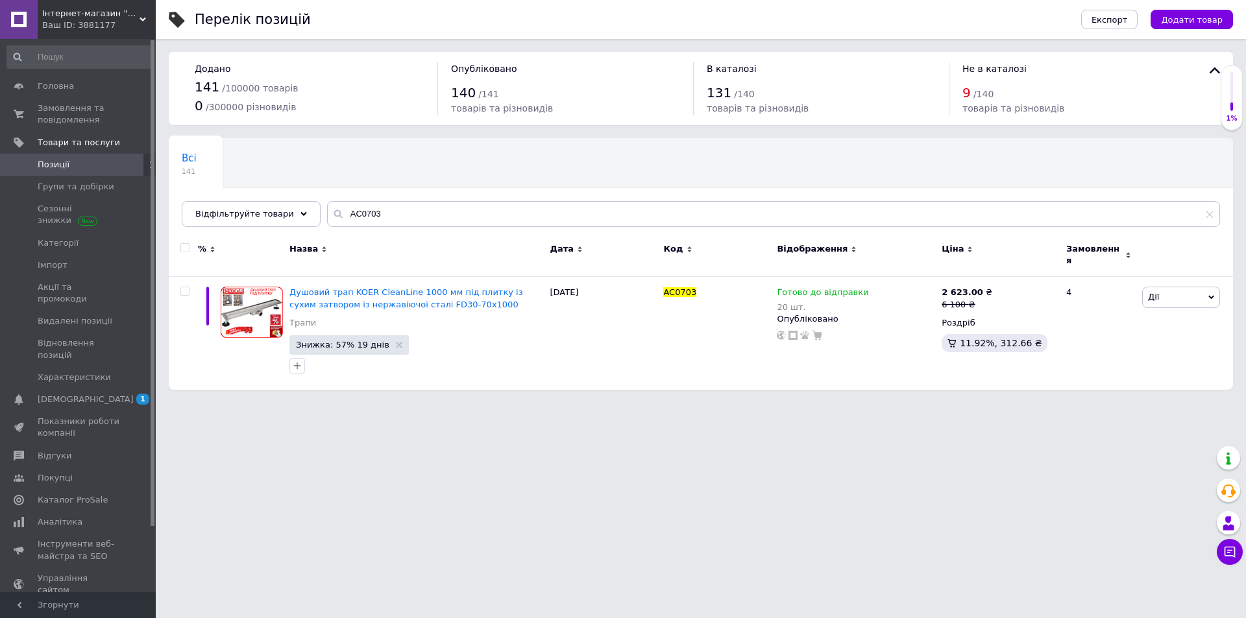
drag, startPoint x: 747, startPoint y: 471, endPoint x: 756, endPoint y: 463, distance: 12.5
click at [747, 403] on html "Інтернет-магазин "Нікс сантех" Ваш ID: 3881177 Сайт Інтернет-магазин "Нікс сант…" at bounding box center [623, 201] width 1246 height 403
drag, startPoint x: 426, startPoint y: 481, endPoint x: 418, endPoint y: 457, distance: 25.0
click at [426, 403] on html "Інтернет-магазин "Нікс сантех" Ваш ID: 3881177 Сайт Інтернет-магазин "Нікс сант…" at bounding box center [623, 201] width 1246 height 403
click at [418, 403] on html "Інтернет-магазин "Нікс сантех" Ваш ID: 3881177 Сайт Інтернет-магазин "Нікс сант…" at bounding box center [623, 201] width 1246 height 403
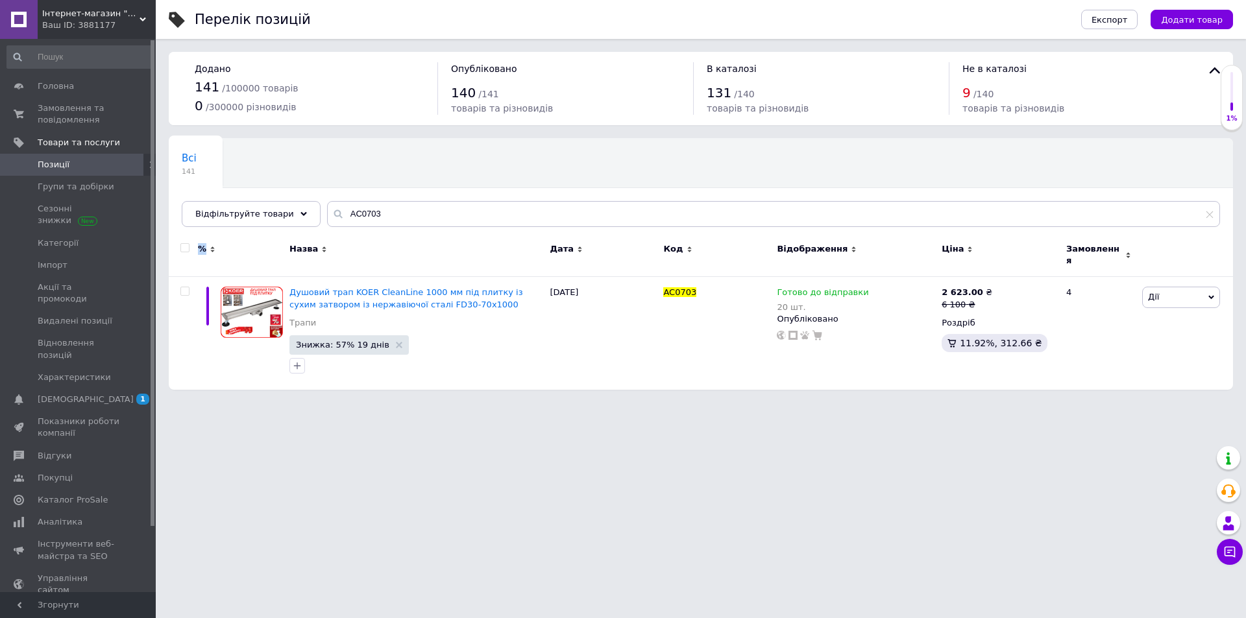
click at [418, 403] on html "Інтернет-магазин "Нікс сантех" Ваш ID: 3881177 Сайт Інтернет-магазин "Нікс сант…" at bounding box center [623, 201] width 1246 height 403
